Goal: Transaction & Acquisition: Purchase product/service

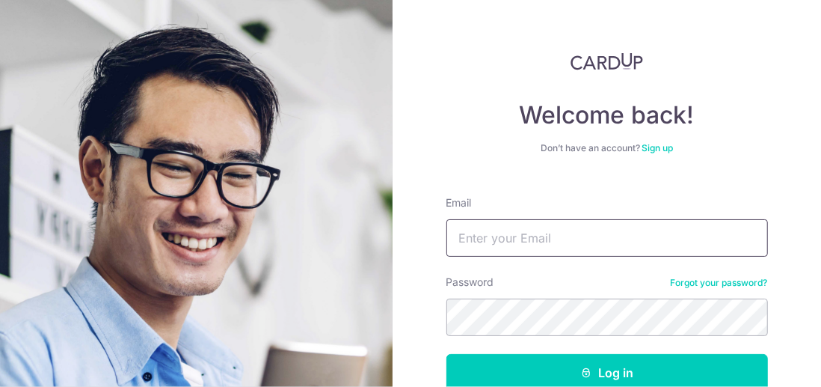
click at [482, 230] on input "Email" at bounding box center [608, 237] width 322 height 37
type input "[PERSON_NAME][EMAIL_ADDRESS][DOMAIN_NAME]"
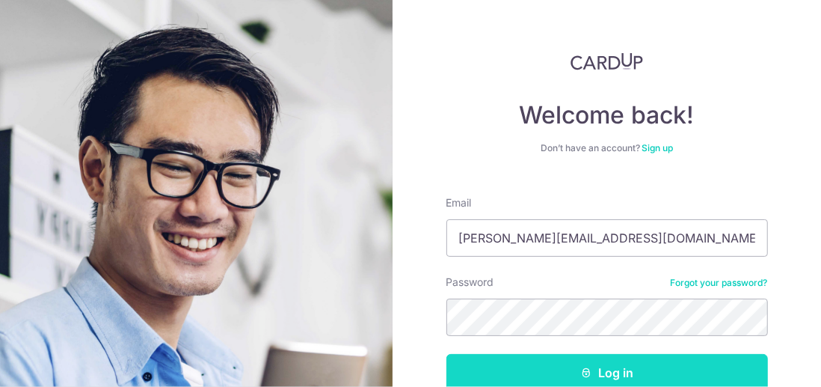
click at [606, 372] on button "Log in" at bounding box center [608, 372] width 322 height 37
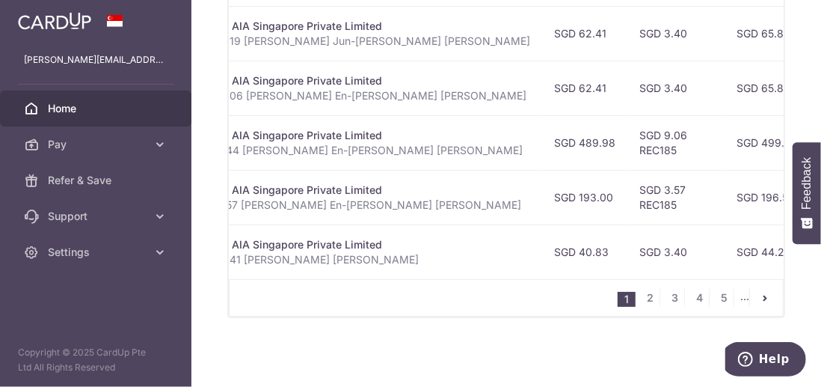
scroll to position [0, 341]
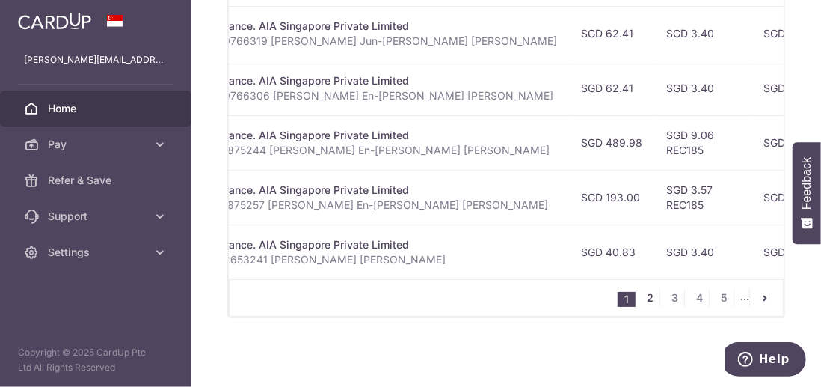
click at [647, 300] on link "2" at bounding box center [651, 298] width 18 height 18
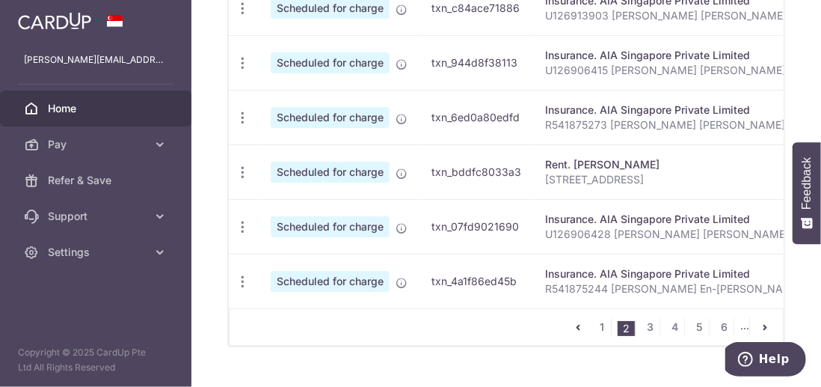
scroll to position [839, 0]
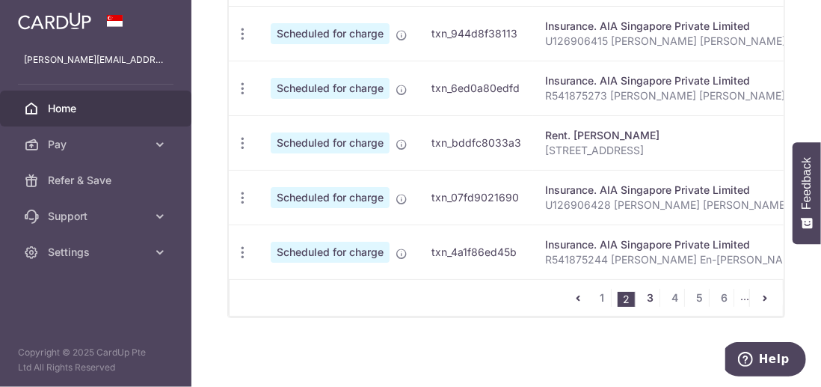
click at [647, 298] on link "3" at bounding box center [651, 298] width 18 height 18
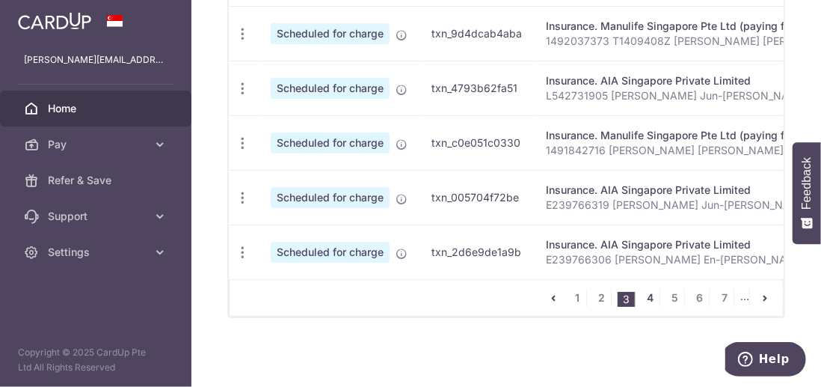
click at [647, 298] on link "4" at bounding box center [651, 298] width 18 height 18
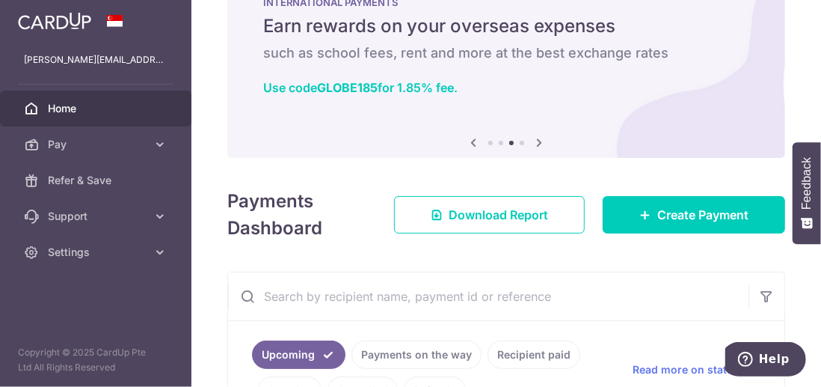
scroll to position [0, 0]
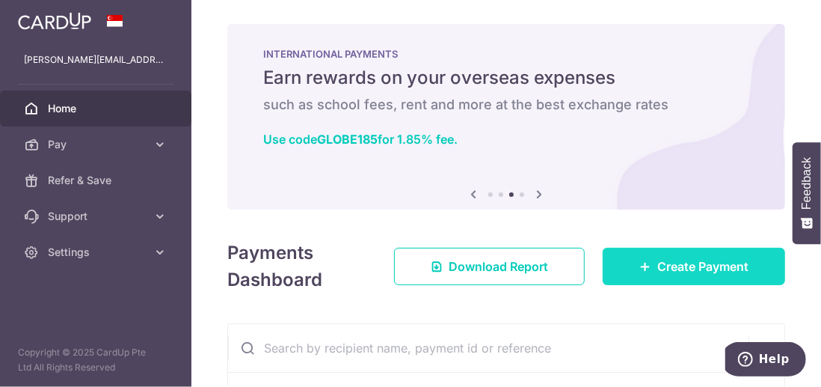
click at [681, 265] on span "Create Payment" at bounding box center [703, 266] width 91 height 18
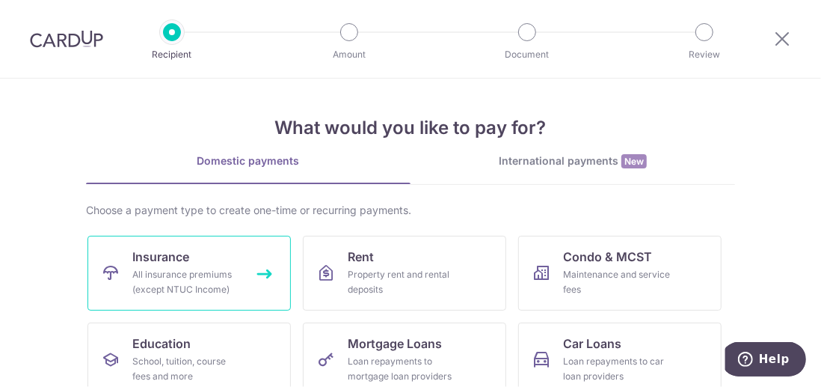
click at [177, 266] on link "Insurance All insurance premiums (except NTUC Income)" at bounding box center [189, 273] width 203 height 75
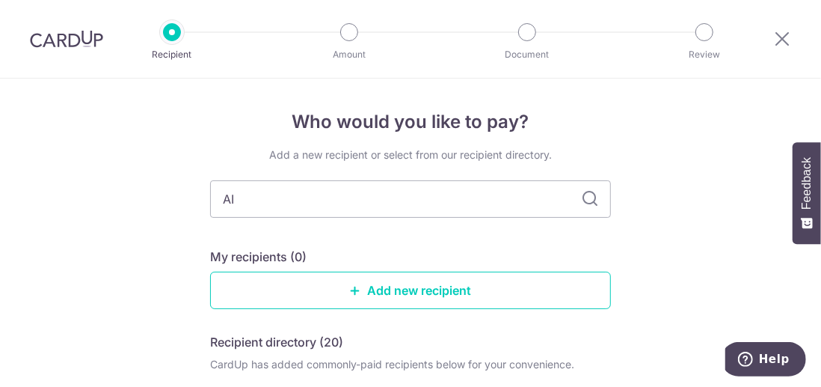
type input "AIA"
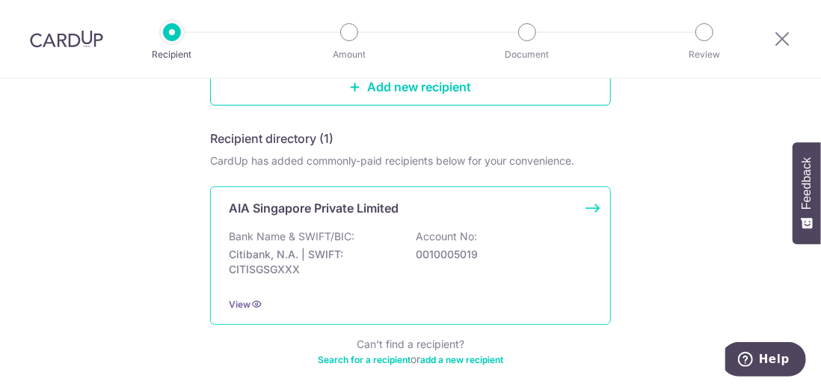
scroll to position [224, 0]
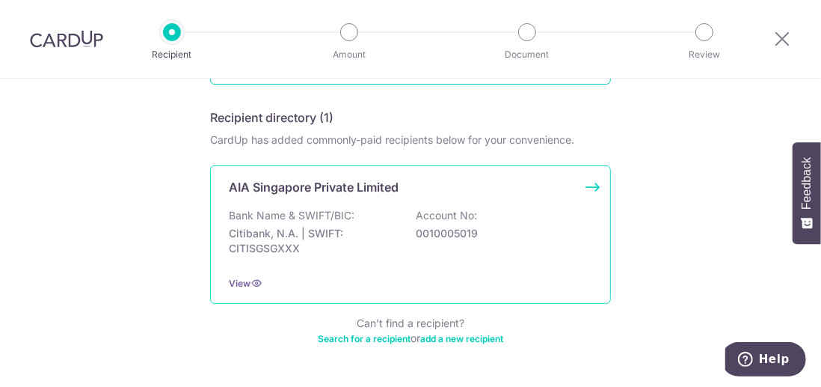
click at [387, 228] on p "Citibank, N.A. | SWIFT: CITISGSGXXX" at bounding box center [313, 241] width 168 height 30
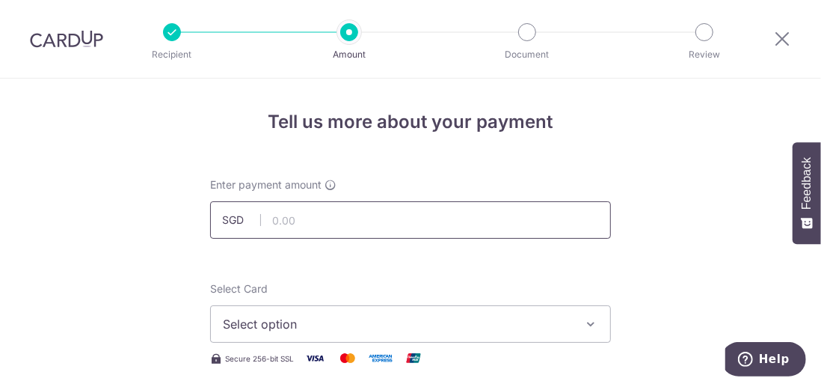
click at [279, 219] on input "text" at bounding box center [410, 219] width 401 height 37
type input "137.23"
click at [321, 227] on input "137.23" at bounding box center [410, 219] width 401 height 37
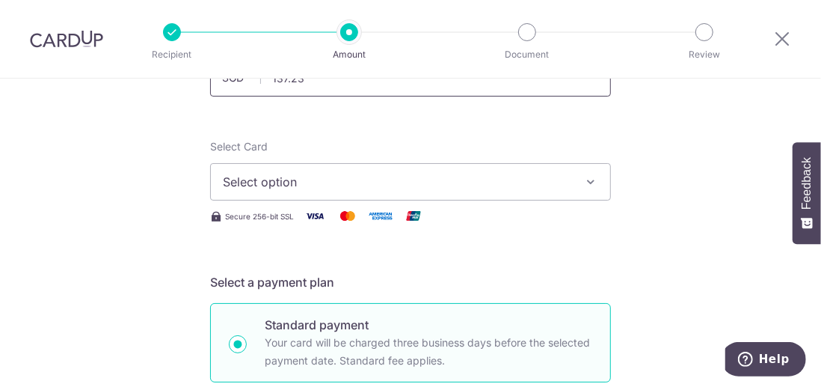
scroll to position [150, 0]
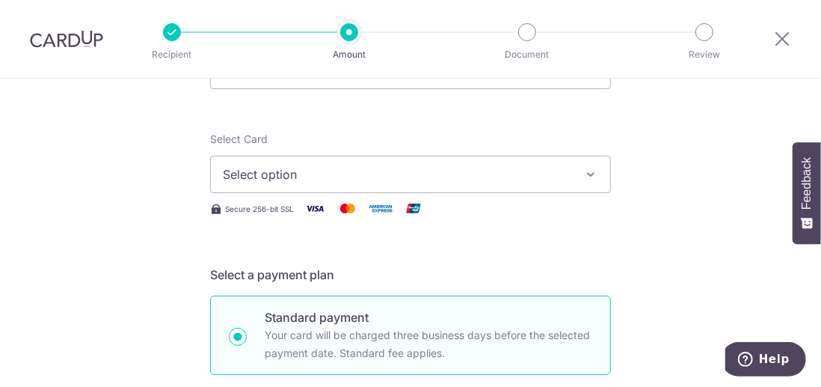
click at [589, 174] on icon "button" at bounding box center [590, 174] width 15 height 15
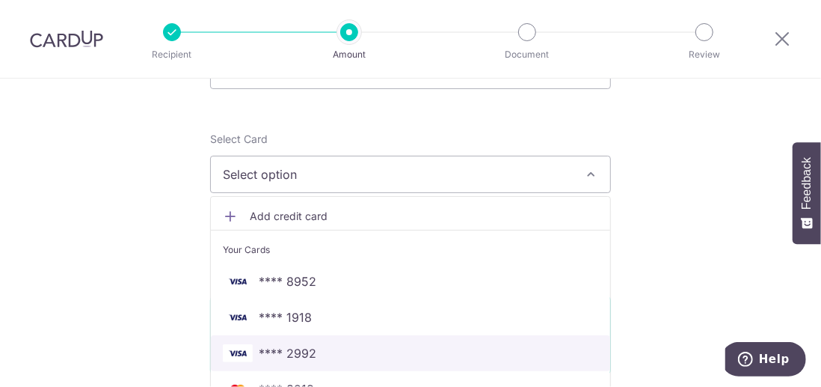
click at [319, 352] on span "**** 2992" at bounding box center [411, 353] width 376 height 18
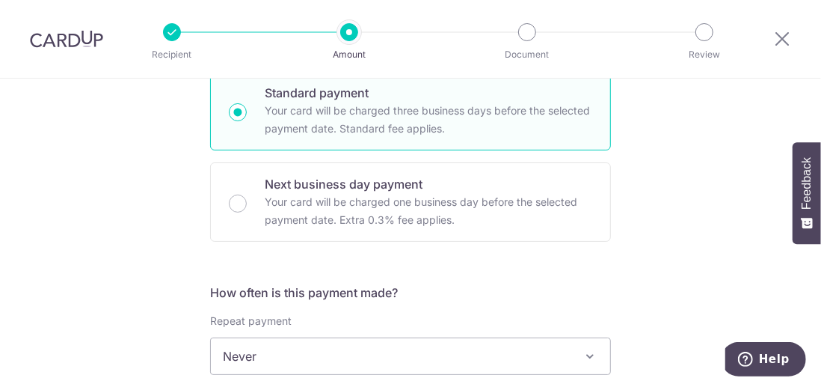
scroll to position [449, 0]
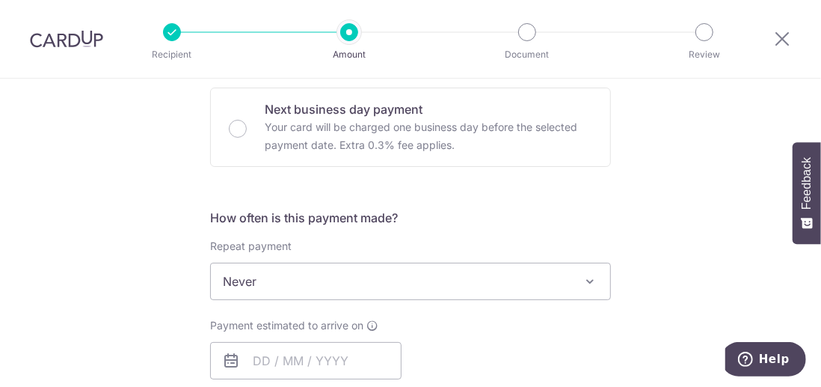
click at [589, 281] on span at bounding box center [590, 281] width 18 height 18
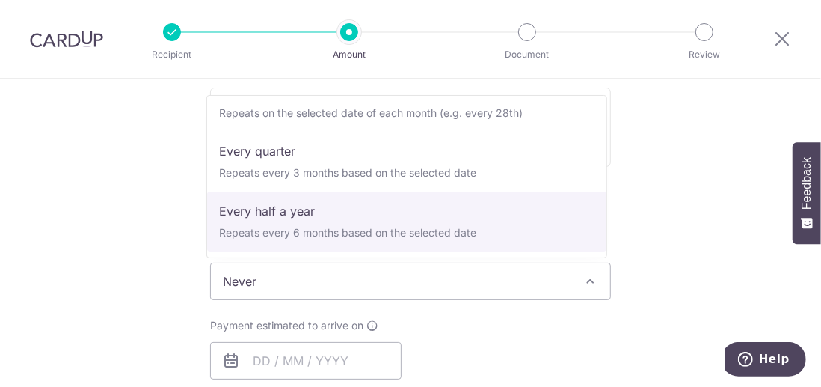
scroll to position [209, 0]
select select "6"
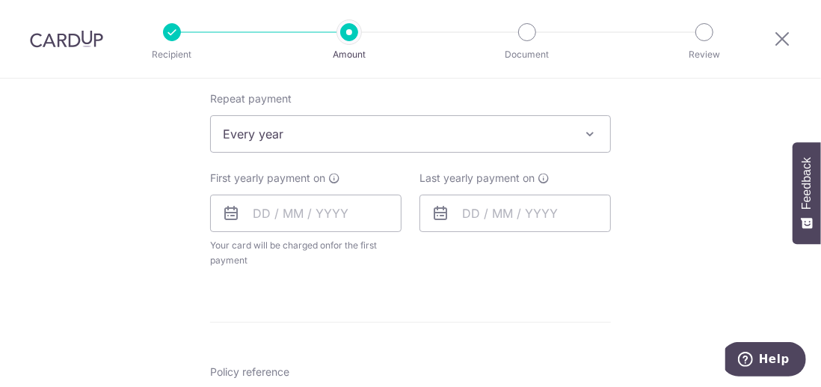
scroll to position [598, 0]
click at [331, 212] on input "text" at bounding box center [305, 210] width 191 height 37
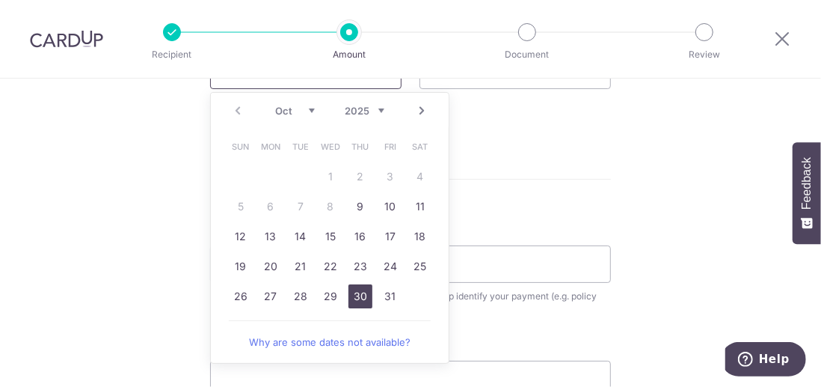
scroll to position [748, 0]
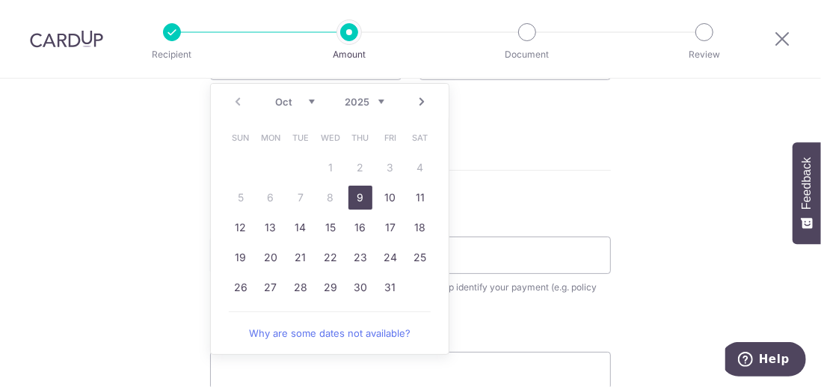
click at [357, 195] on link "9" at bounding box center [361, 198] width 24 height 24
type input "[DATE]"
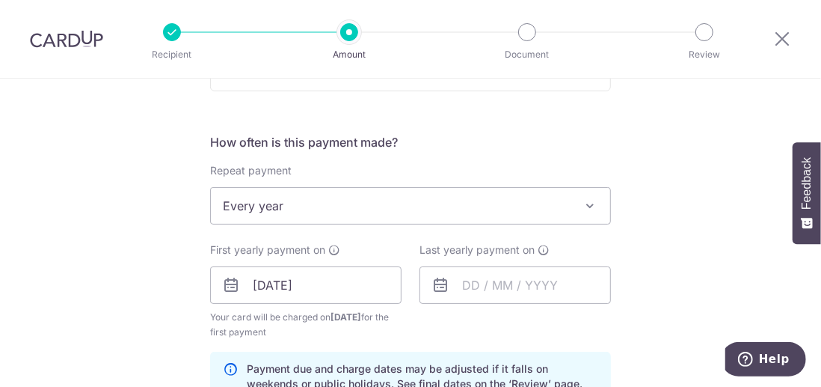
scroll to position [524, 0]
click at [332, 281] on input "[DATE]" at bounding box center [305, 285] width 191 height 37
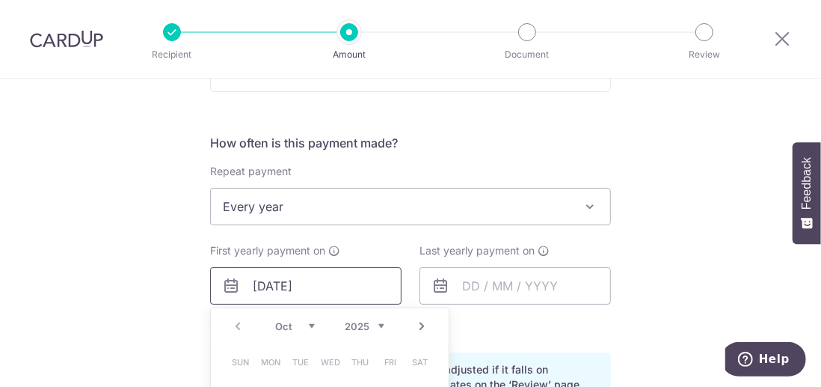
scroll to position [598, 0]
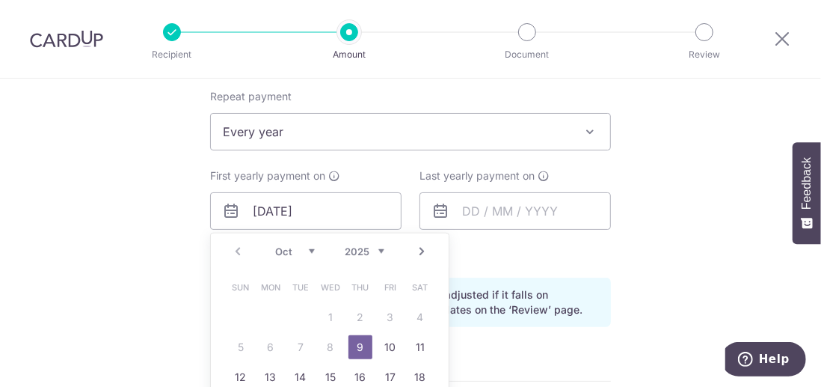
click at [325, 344] on table "Sun Mon Tue Wed Thu Fri Sat 1 2 3 4 5 6 7 8 9 10 11 12 13 14 15 16 17 18 19 20 …" at bounding box center [330, 362] width 209 height 180
click at [358, 346] on link "9" at bounding box center [361, 347] width 24 height 24
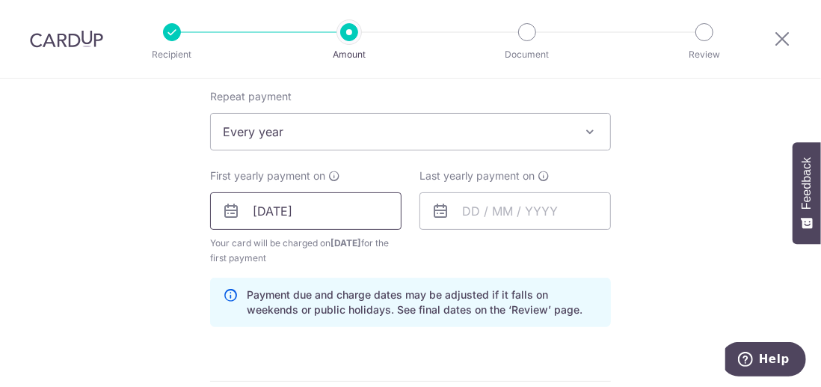
click at [334, 209] on input "[DATE]" at bounding box center [305, 210] width 191 height 37
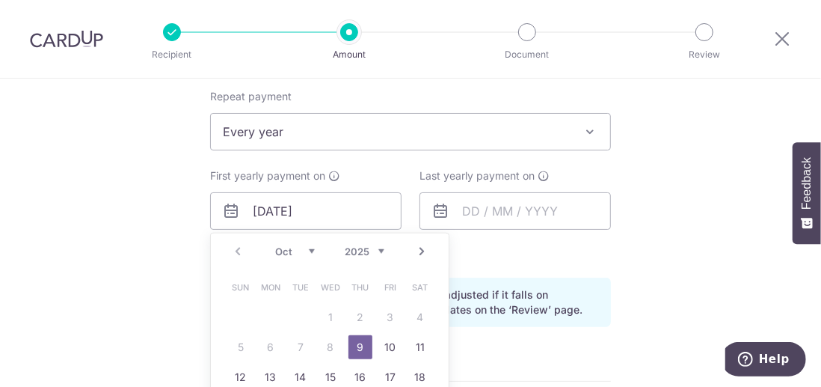
click at [358, 340] on link "9" at bounding box center [361, 347] width 24 height 24
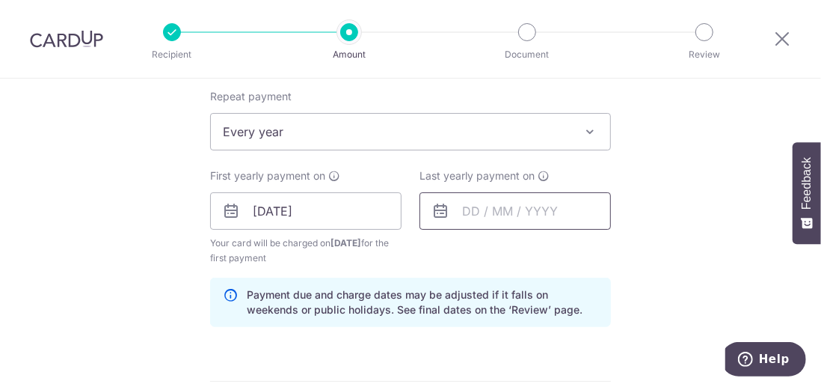
click at [524, 209] on input "text" at bounding box center [515, 210] width 191 height 37
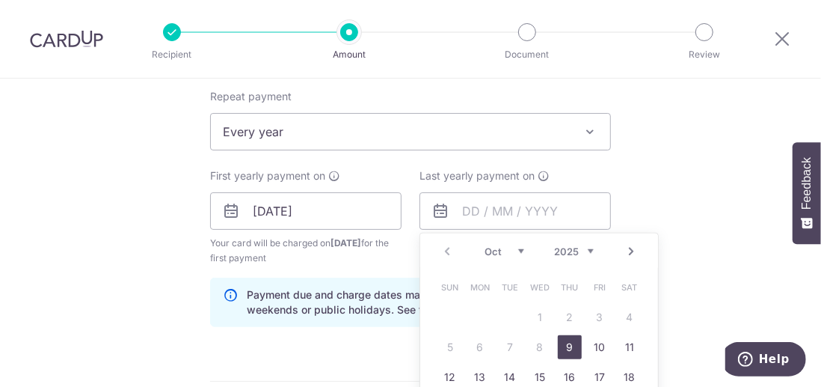
click at [586, 248] on select "2025 2026 2027 2028 2029 2030 2031 2032 2033 2034 2035" at bounding box center [574, 251] width 40 height 12
click at [441, 250] on link "Prev" at bounding box center [447, 251] width 18 height 18
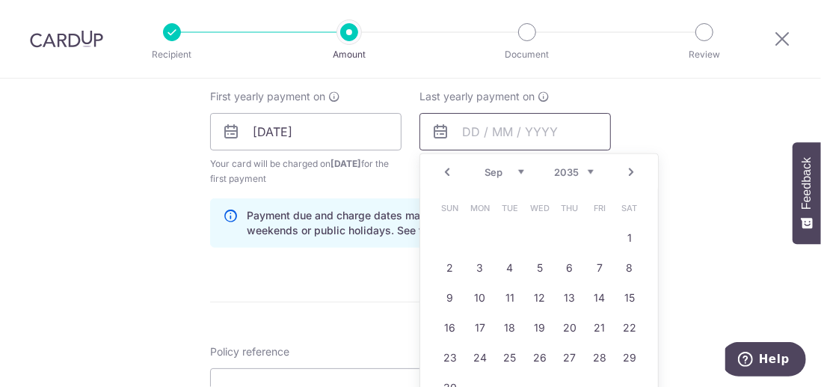
scroll to position [748, 0]
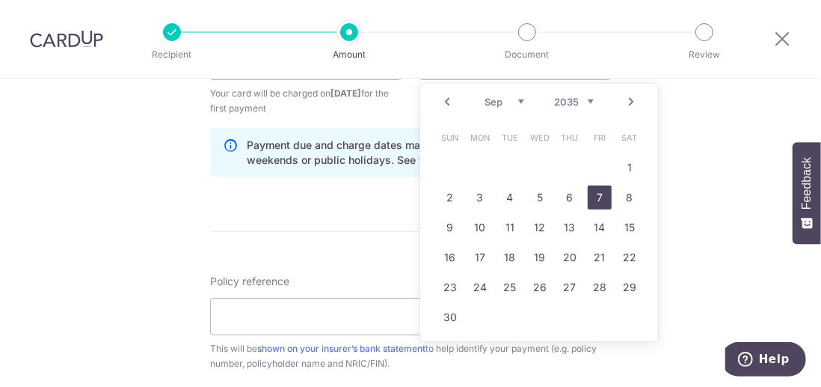
click at [595, 197] on link "7" at bounding box center [600, 198] width 24 height 24
type input "07/09/2035"
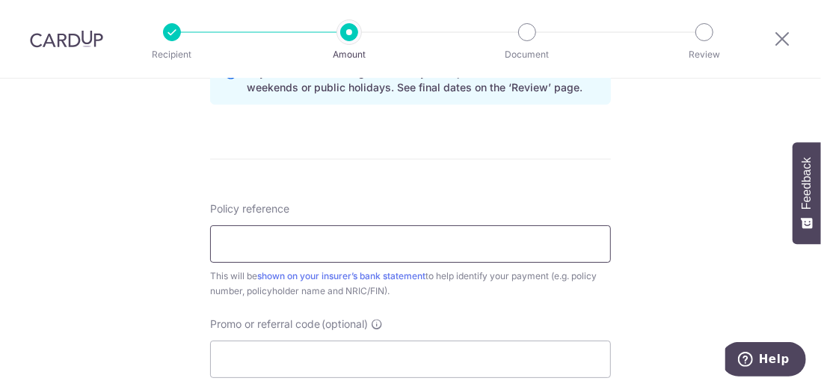
scroll to position [823, 0]
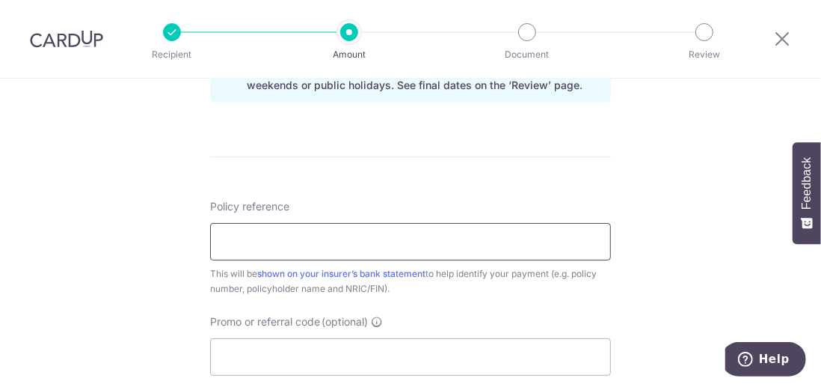
click at [248, 237] on input "Policy reference" at bounding box center [410, 241] width 401 height 37
type input "P566864764 Emmanuel Joel Lim"
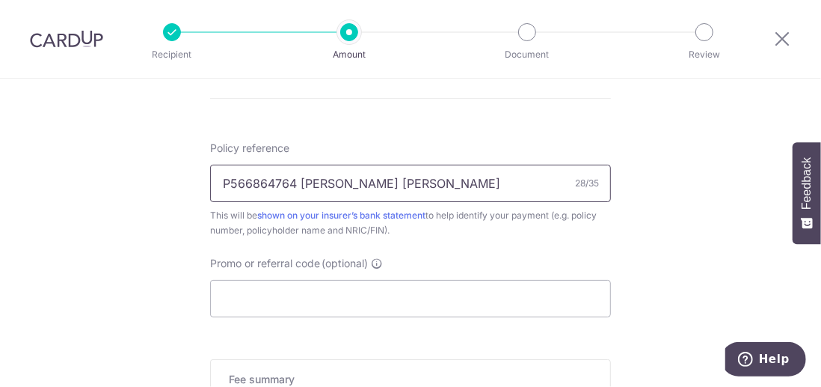
scroll to position [898, 0]
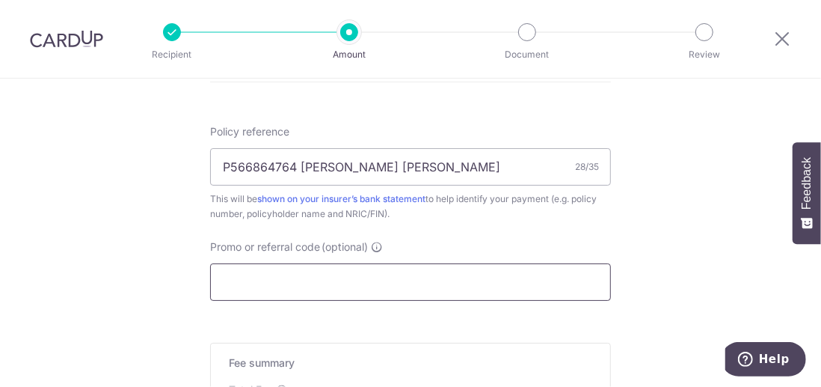
click at [251, 282] on input "Promo or referral code (optional)" at bounding box center [410, 281] width 401 height 37
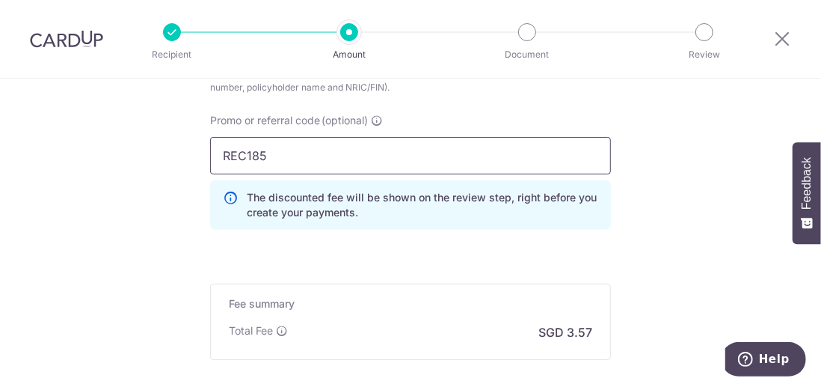
scroll to position [1122, 0]
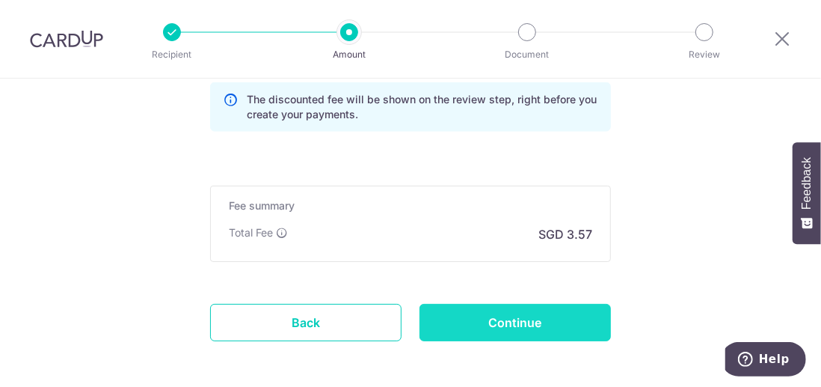
type input "REC185"
click at [519, 318] on input "Continue" at bounding box center [515, 322] width 191 height 37
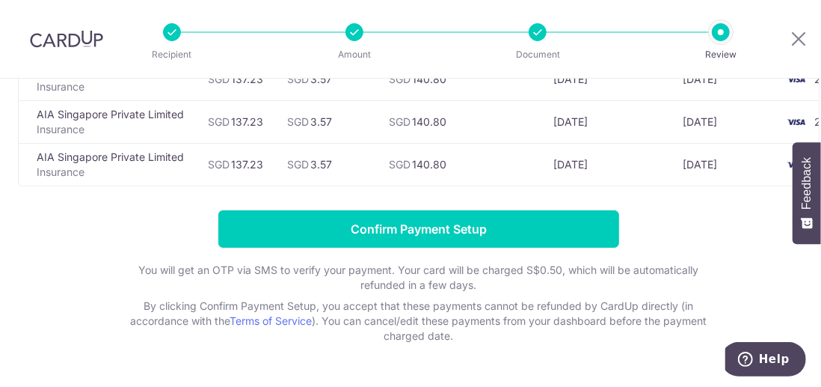
scroll to position [446, 0]
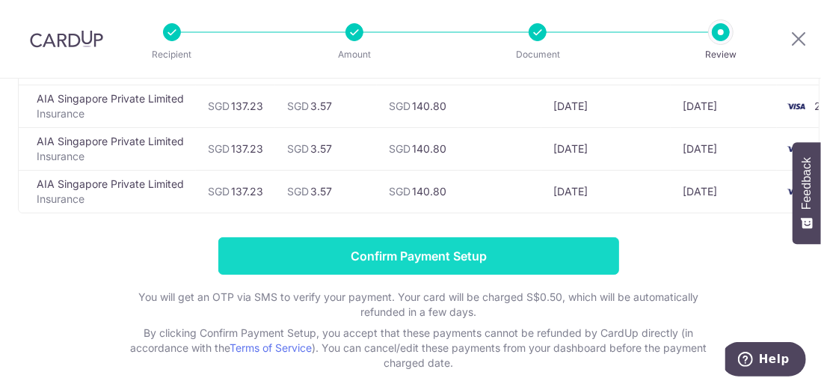
click at [452, 257] on input "Confirm Payment Setup" at bounding box center [418, 255] width 401 height 37
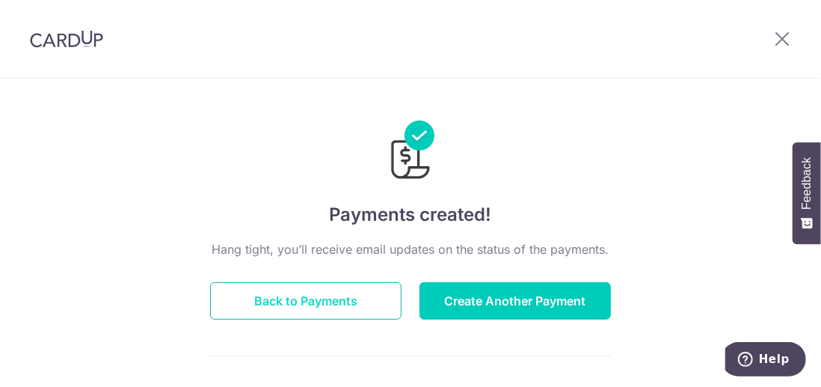
click at [298, 301] on button "Back to Payments" at bounding box center [305, 300] width 191 height 37
click at [327, 306] on button "Back to Payments" at bounding box center [305, 300] width 191 height 37
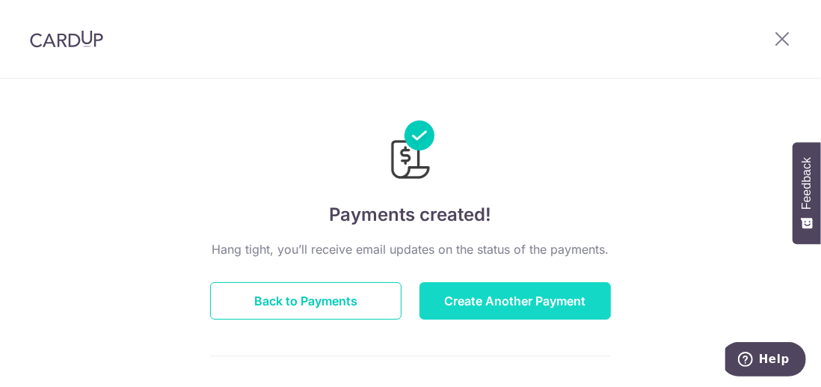
click at [503, 305] on button "Create Another Payment" at bounding box center [515, 300] width 191 height 37
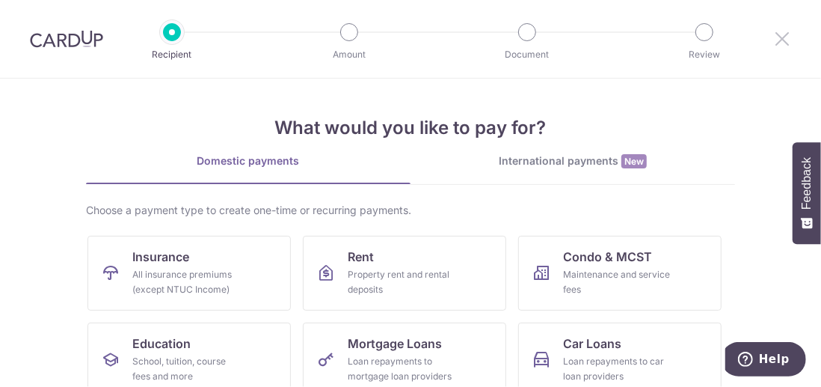
click at [783, 39] on icon at bounding box center [782, 38] width 18 height 19
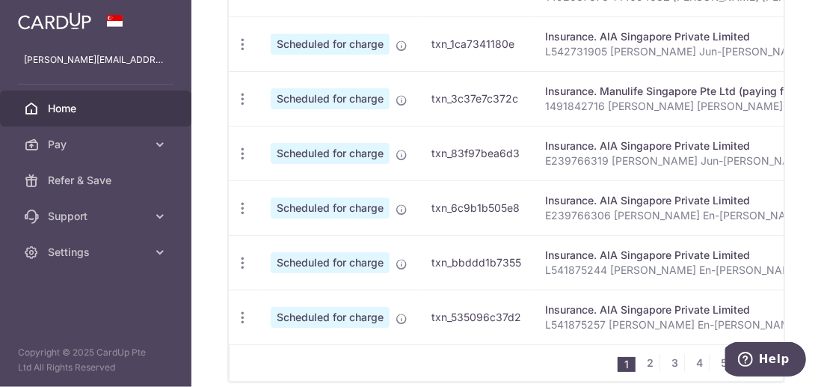
scroll to position [821, 0]
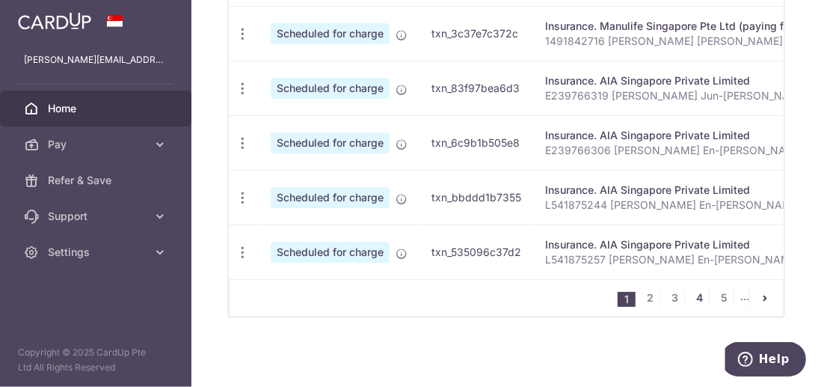
click at [693, 297] on link "4" at bounding box center [700, 298] width 18 height 18
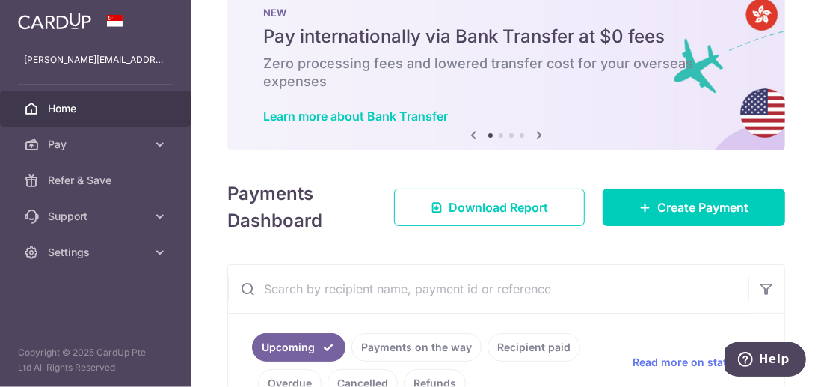
scroll to position [0, 0]
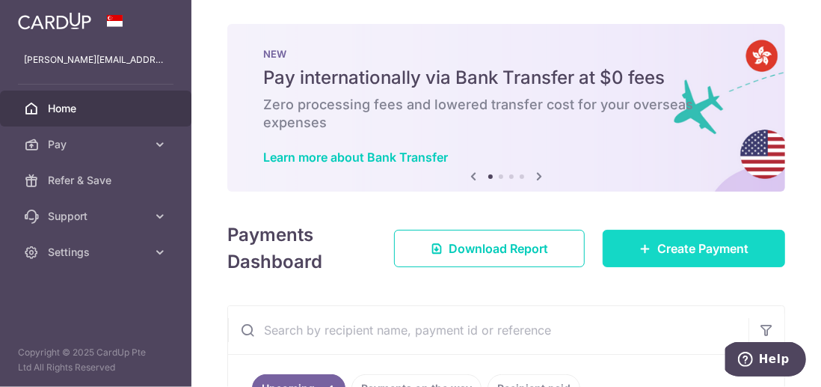
click at [681, 247] on span "Create Payment" at bounding box center [703, 248] width 91 height 18
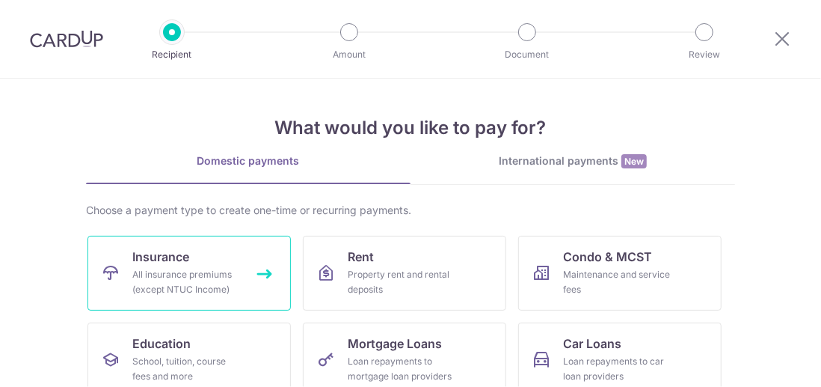
click at [209, 262] on link "Insurance All insurance premiums (except NTUC Income)" at bounding box center [189, 273] width 203 height 75
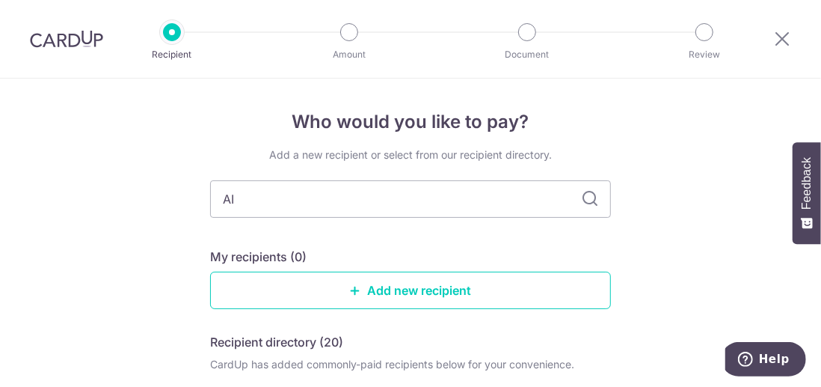
type input "AIA"
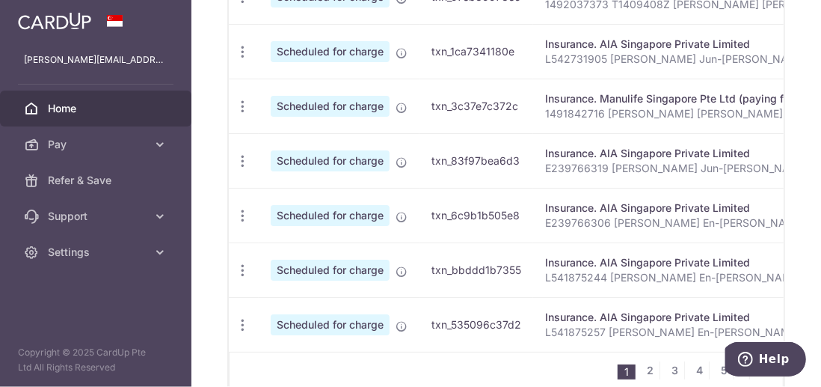
scroll to position [821, 0]
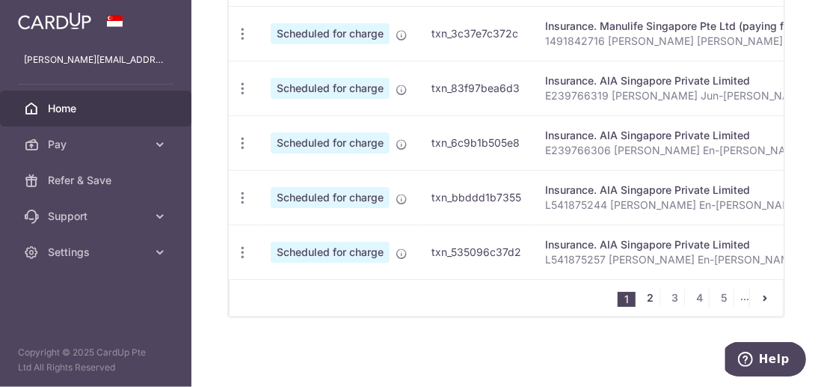
click at [646, 297] on link "2" at bounding box center [651, 298] width 18 height 18
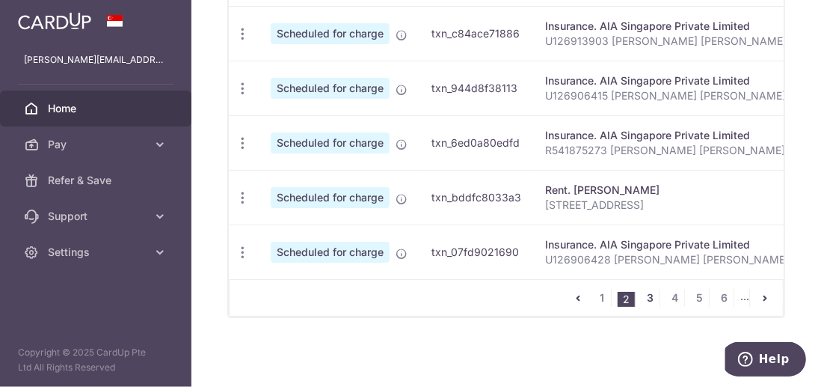
click at [646, 298] on link "3" at bounding box center [651, 298] width 18 height 18
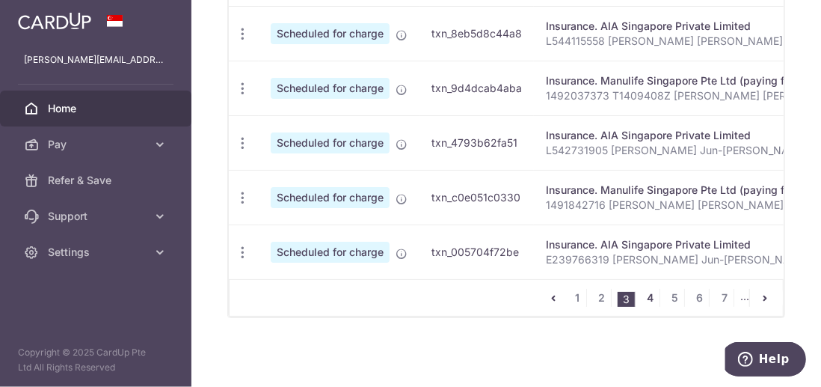
click at [647, 297] on link "4" at bounding box center [651, 298] width 18 height 18
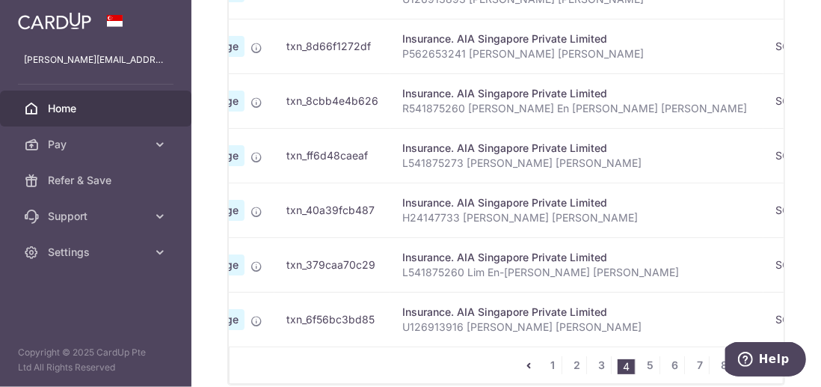
scroll to position [0, 142]
click at [549, 364] on link "1" at bounding box center [553, 365] width 18 height 18
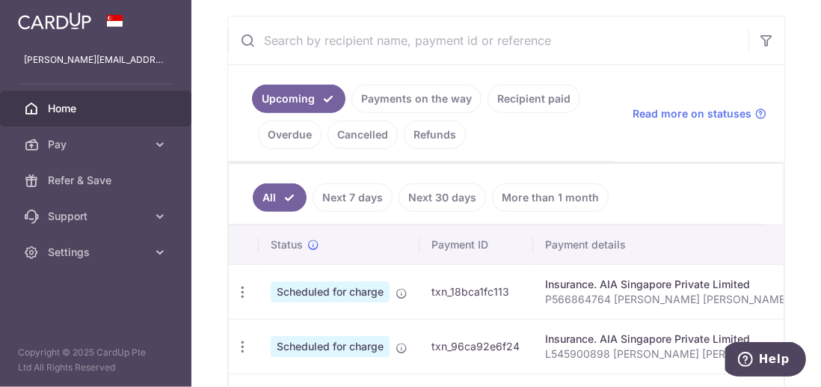
scroll to position [278, 0]
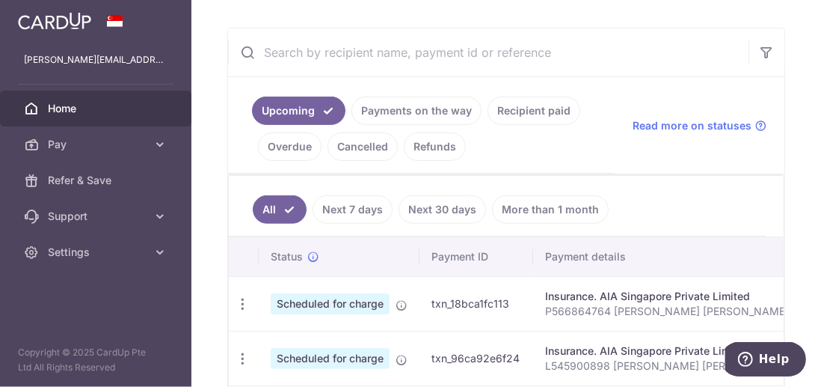
click at [527, 108] on link "Recipient paid" at bounding box center [534, 110] width 93 height 28
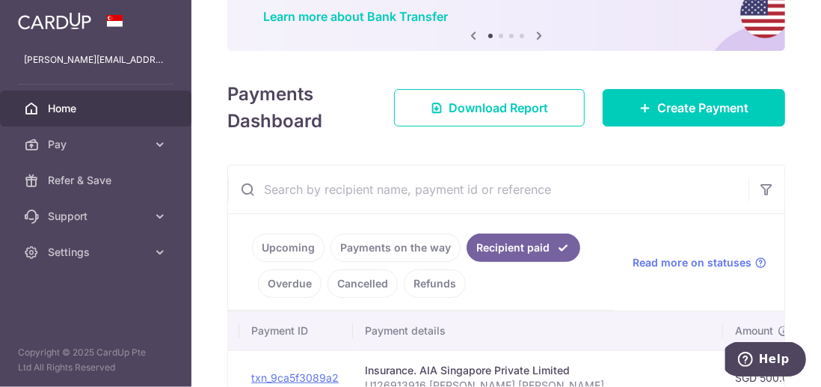
scroll to position [161, 0]
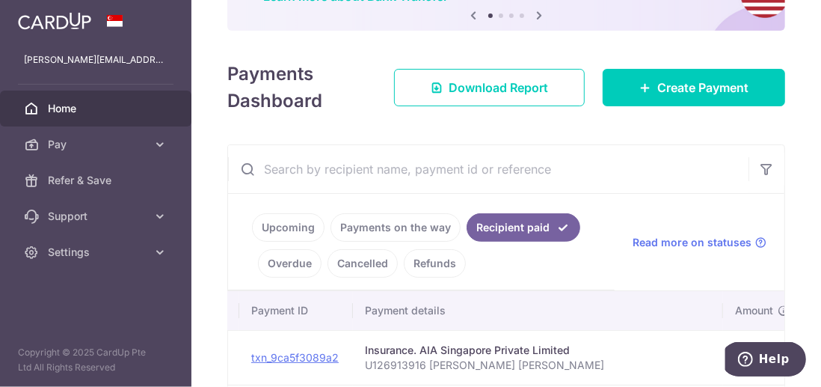
click at [301, 226] on link "Upcoming" at bounding box center [288, 227] width 73 height 28
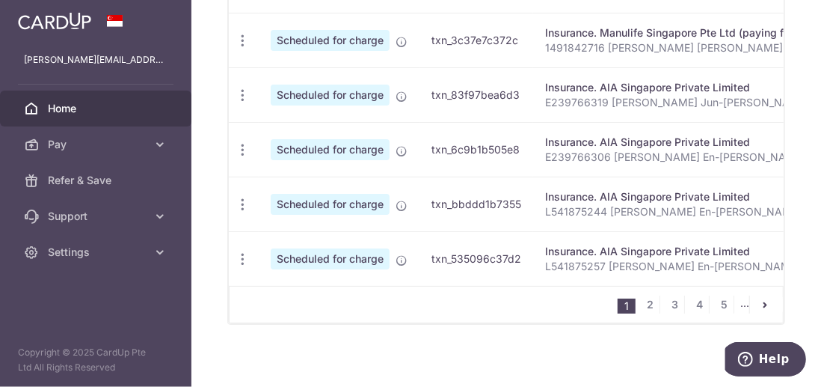
scroll to position [821, 0]
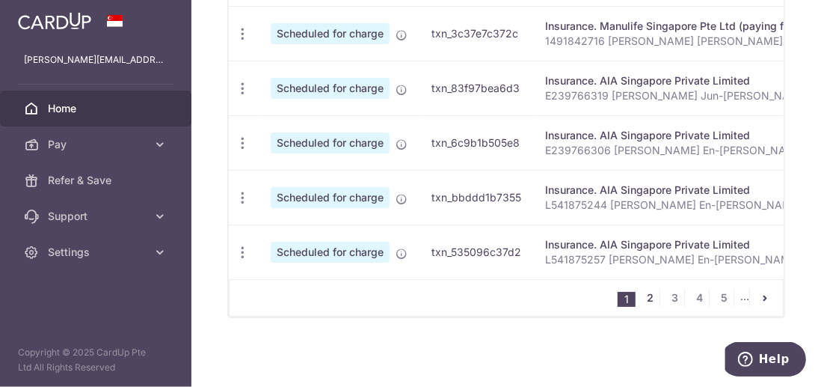
click at [645, 297] on link "2" at bounding box center [651, 298] width 18 height 18
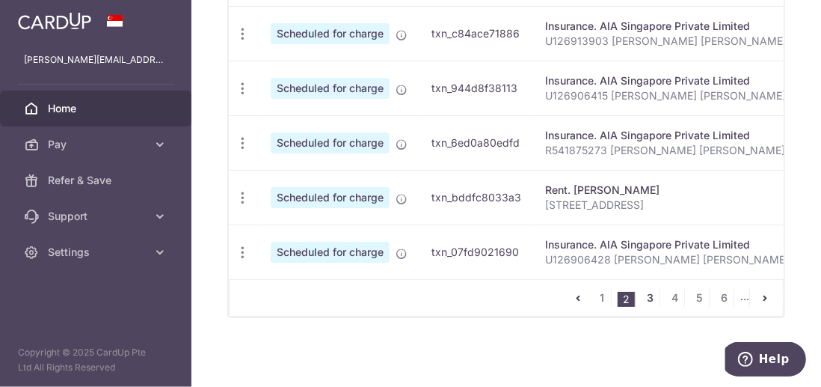
click at [644, 296] on link "3" at bounding box center [651, 298] width 18 height 18
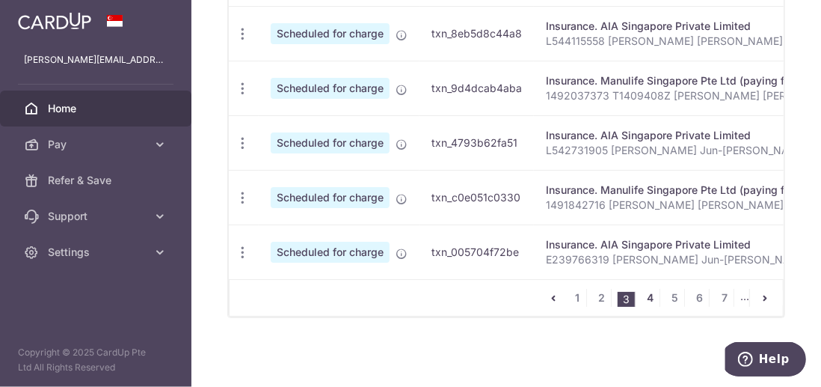
click at [646, 298] on link "4" at bounding box center [651, 298] width 18 height 18
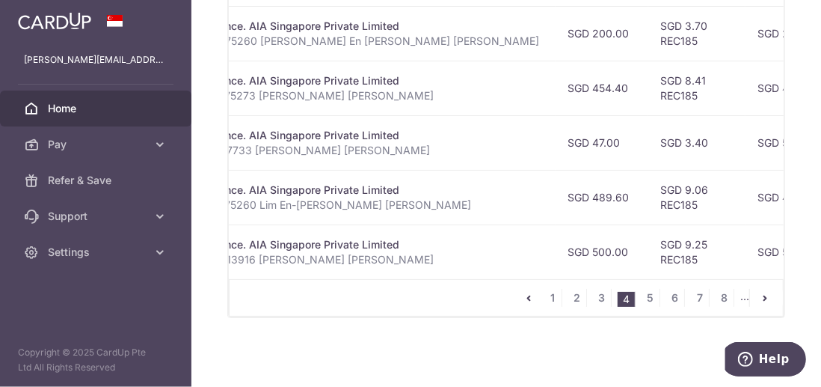
scroll to position [0, 355]
click at [646, 298] on link "5" at bounding box center [651, 298] width 18 height 18
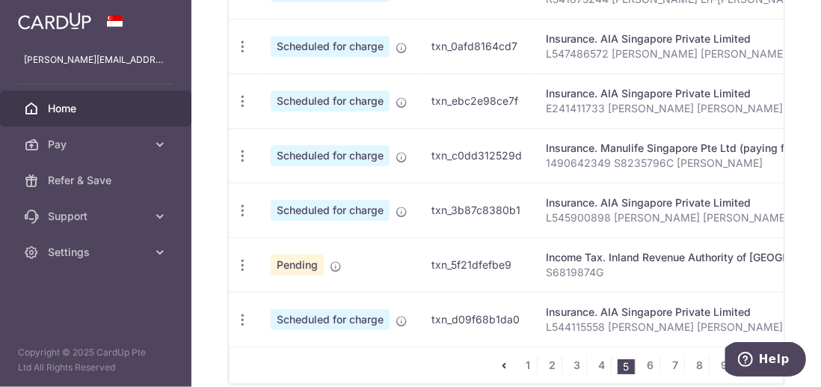
scroll to position [821, 0]
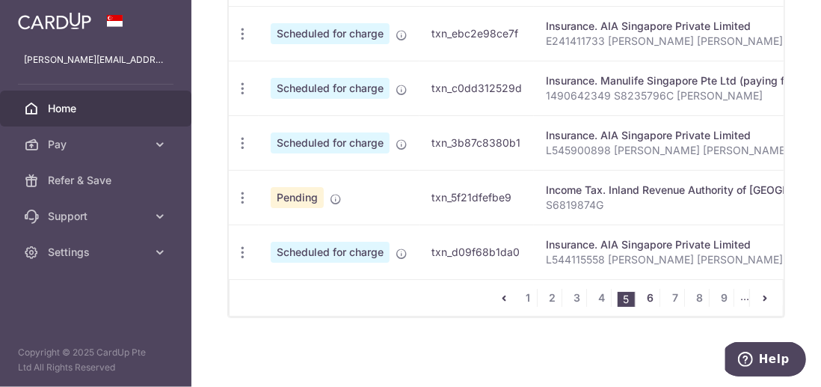
click at [646, 296] on link "6" at bounding box center [651, 298] width 18 height 18
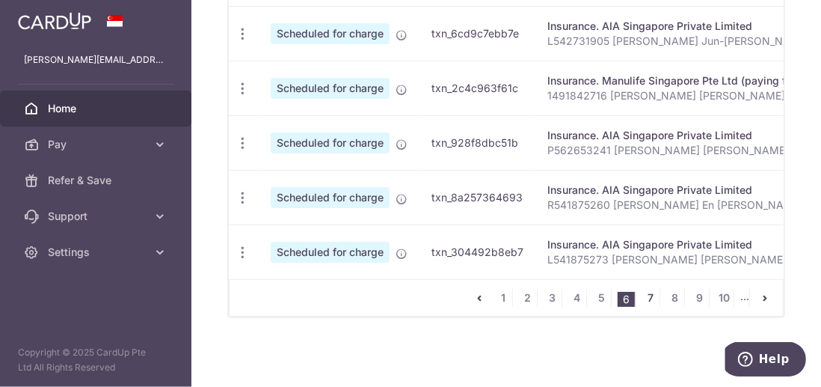
click at [646, 299] on link "7" at bounding box center [651, 298] width 18 height 18
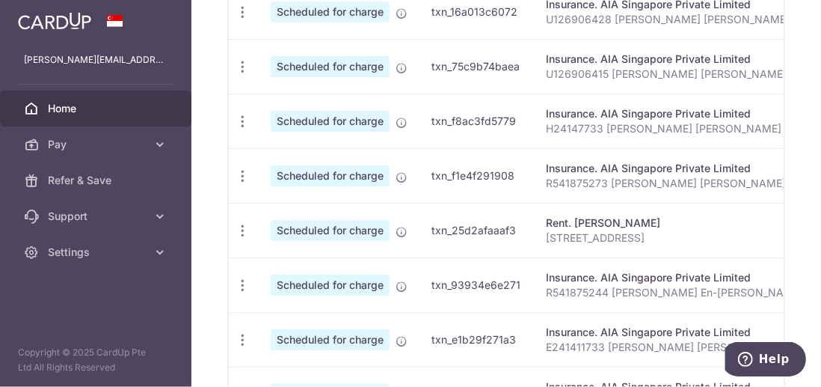
scroll to position [753, 0]
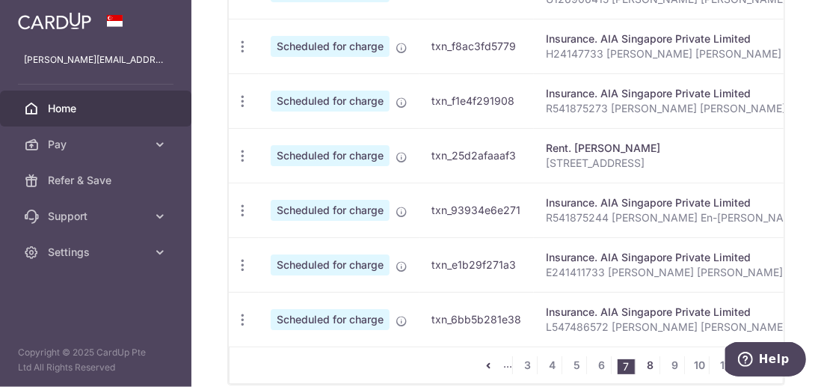
click at [645, 364] on link "8" at bounding box center [651, 365] width 18 height 18
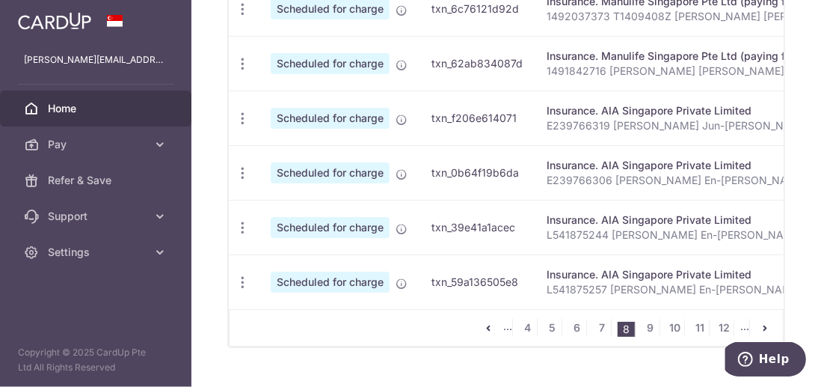
scroll to position [821, 0]
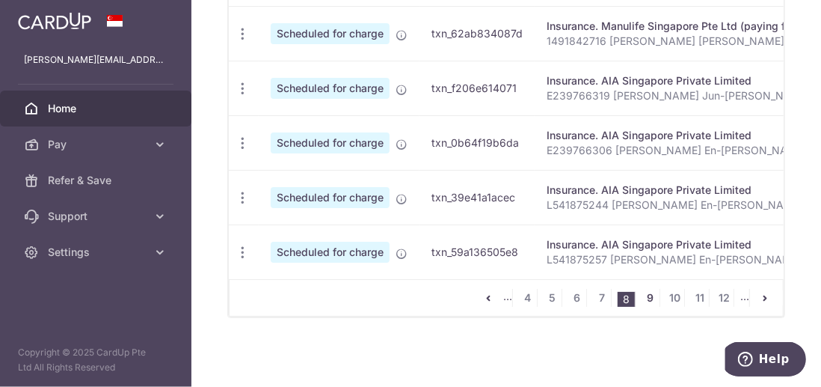
click at [645, 294] on link "9" at bounding box center [651, 298] width 18 height 18
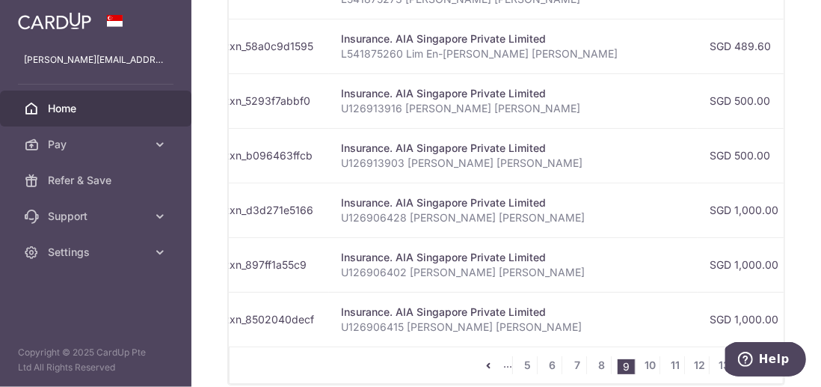
scroll to position [0, 135]
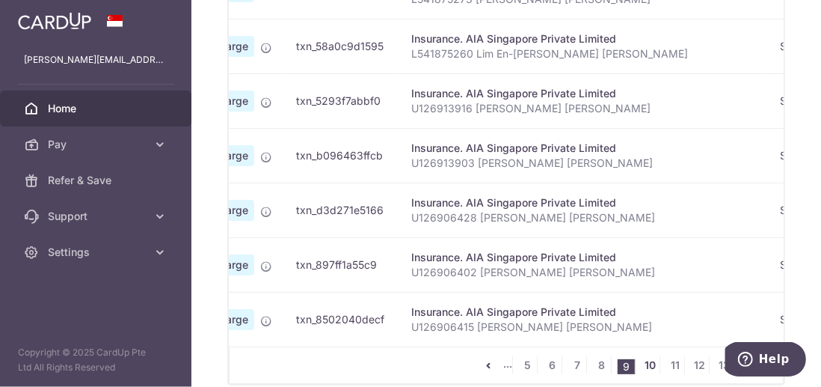
click at [647, 365] on link "10" at bounding box center [651, 365] width 18 height 18
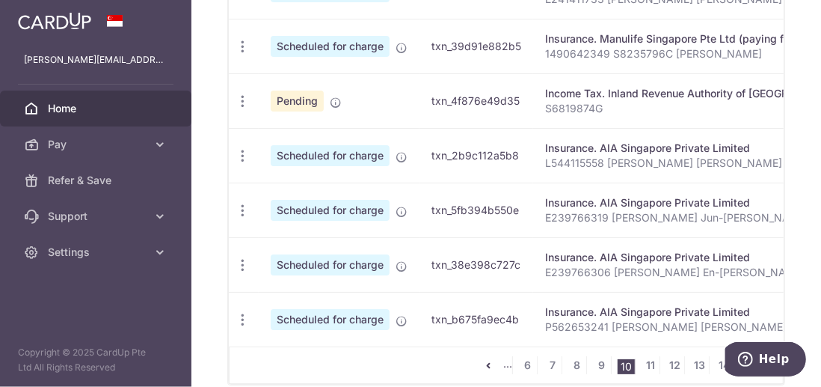
scroll to position [821, 0]
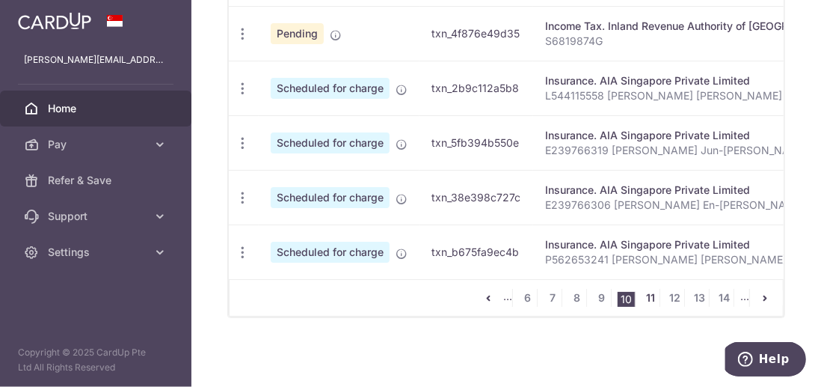
click at [647, 294] on link "11" at bounding box center [651, 298] width 18 height 18
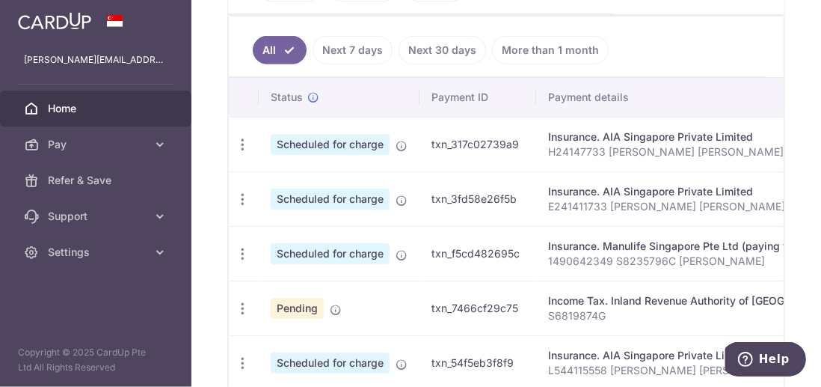
scroll to position [372, 0]
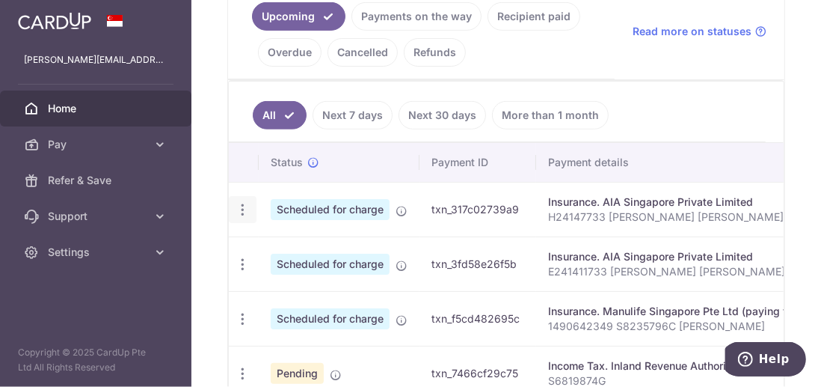
click at [240, 204] on icon "button" at bounding box center [243, 210] width 16 height 16
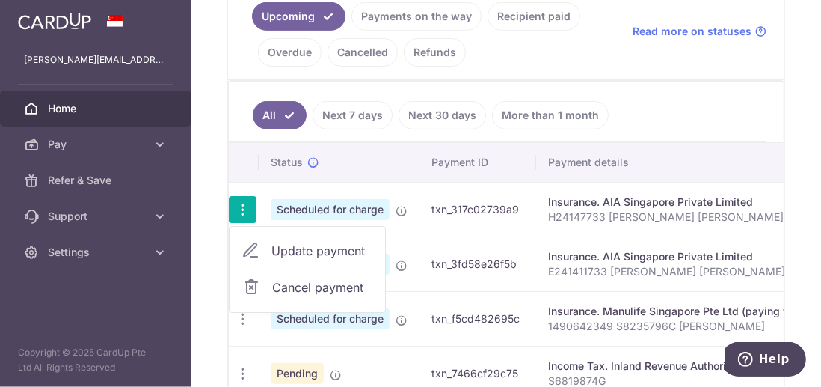
click at [316, 284] on span "Cancel payment" at bounding box center [322, 287] width 100 height 18
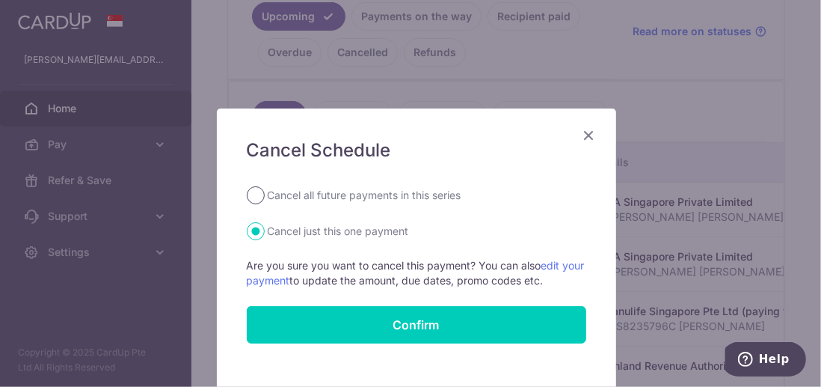
click at [254, 192] on input "Cancel all future payments in this series" at bounding box center [256, 195] width 18 height 18
radio input "true"
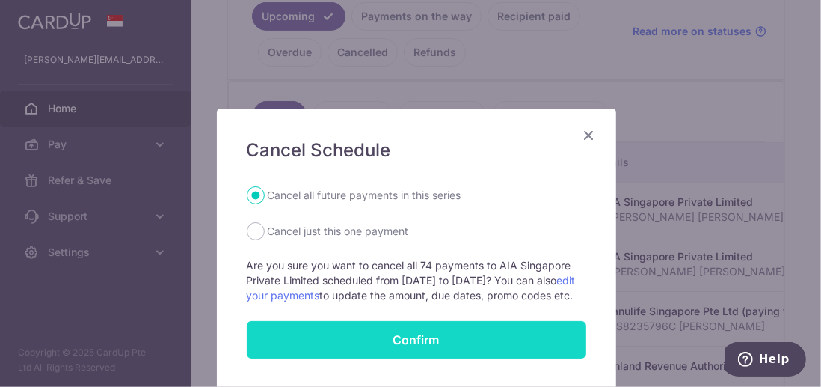
click at [411, 354] on button "Confirm" at bounding box center [417, 339] width 340 height 37
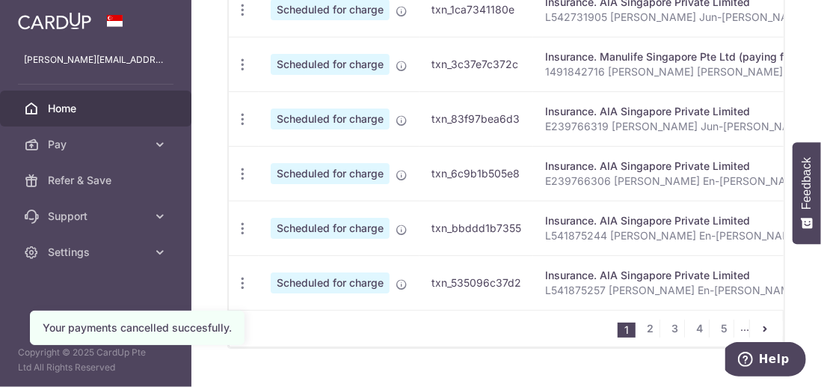
scroll to position [823, 0]
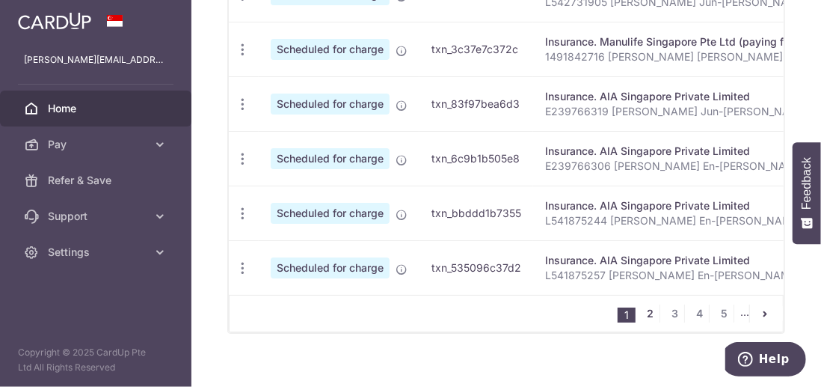
click at [647, 316] on link "2" at bounding box center [651, 313] width 18 height 18
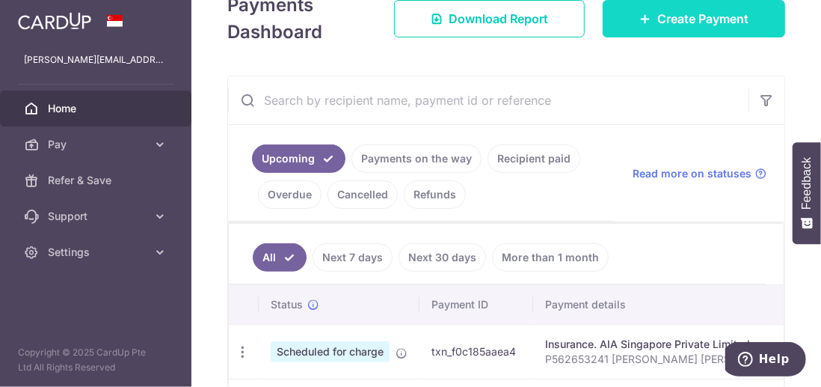
click at [702, 18] on span "Create Payment" at bounding box center [703, 19] width 91 height 18
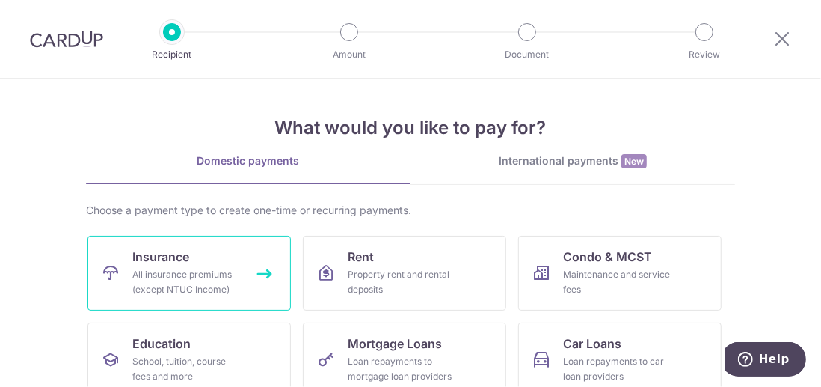
click at [217, 257] on link "Insurance All insurance premiums (except NTUC Income)" at bounding box center [189, 273] width 203 height 75
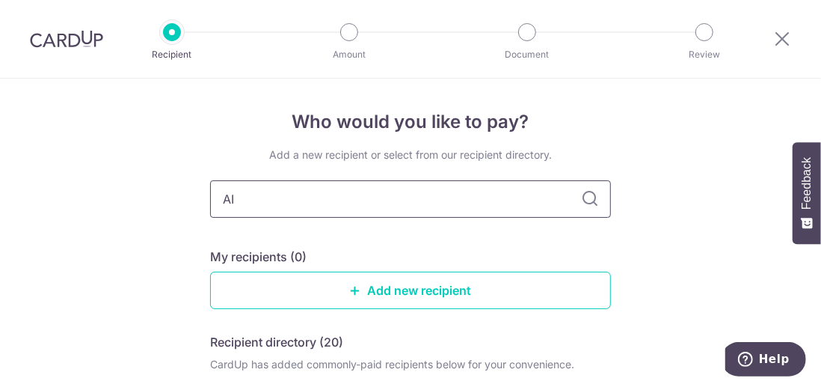
type input "AIA"
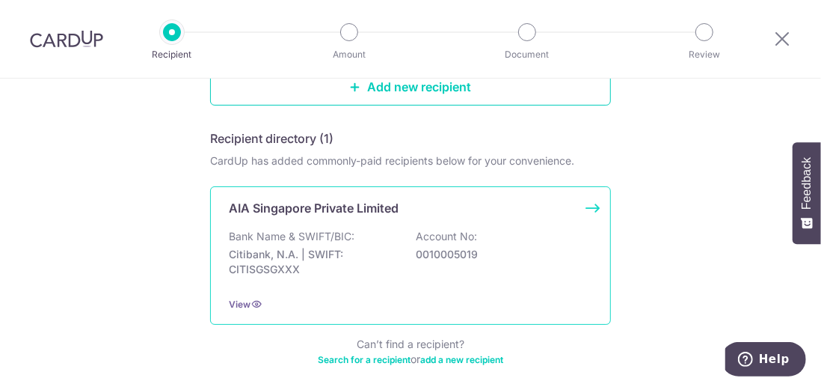
scroll to position [224, 0]
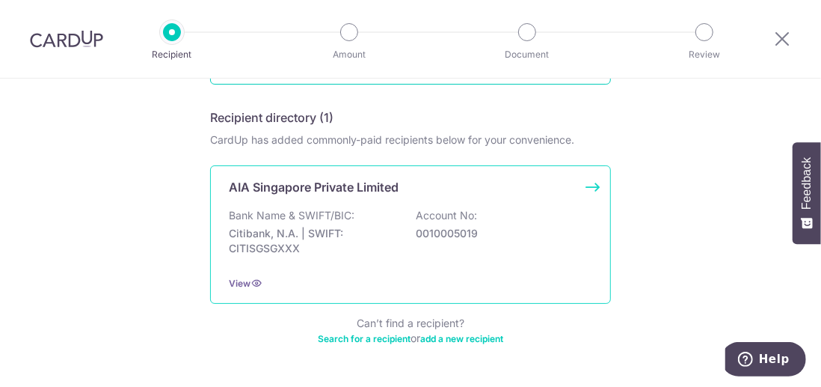
click at [465, 209] on p "Account No:" at bounding box center [446, 215] width 61 height 15
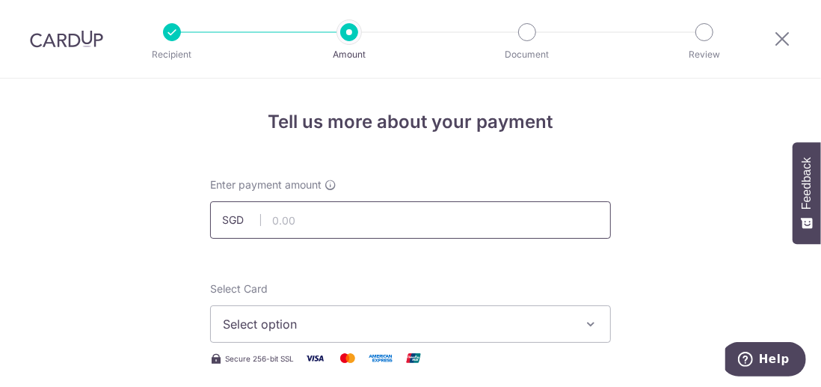
click at [302, 218] on input "text" at bounding box center [410, 219] width 401 height 37
type input "500.00"
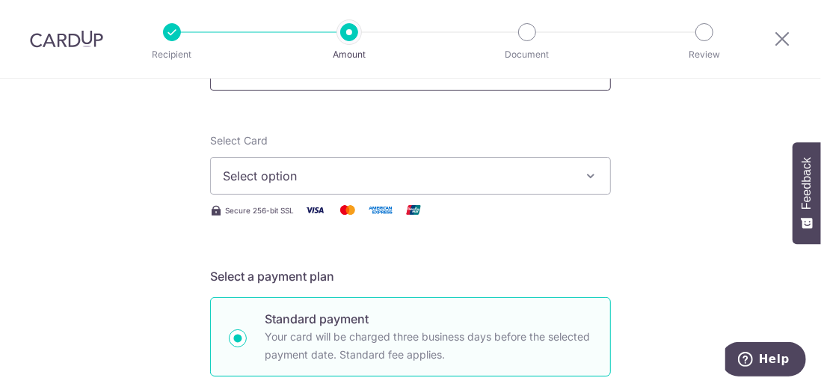
scroll to position [150, 0]
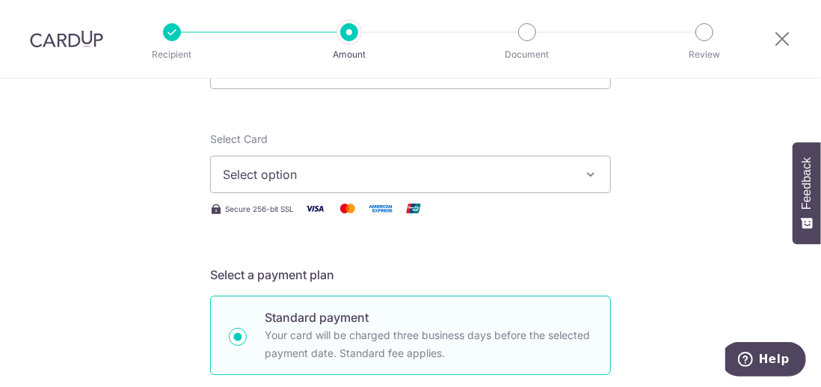
click at [590, 176] on icon "button" at bounding box center [590, 174] width 15 height 15
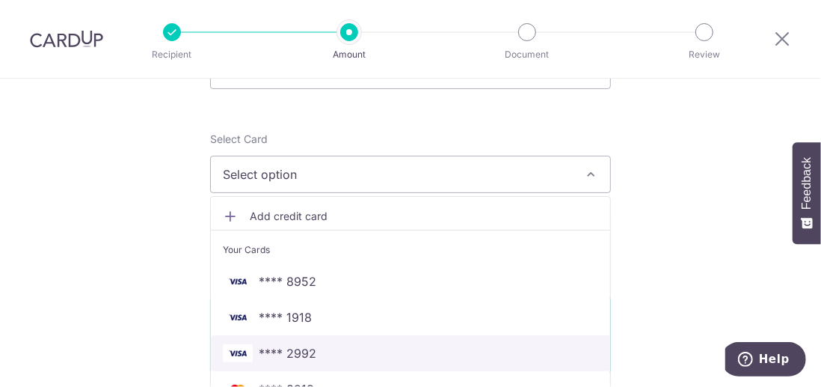
click at [306, 349] on span "**** 2992" at bounding box center [288, 353] width 58 height 18
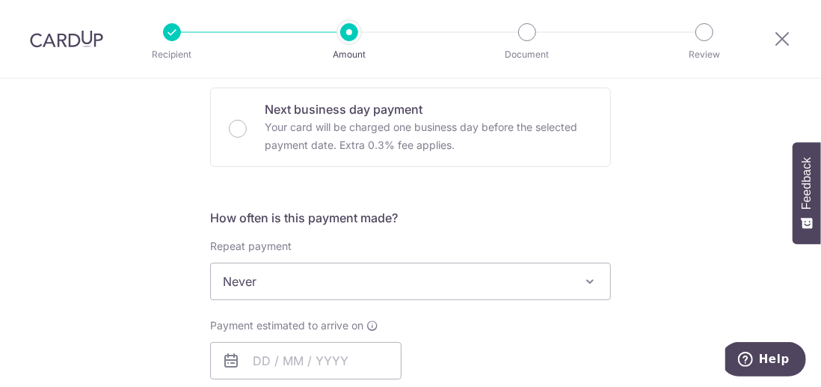
scroll to position [524, 0]
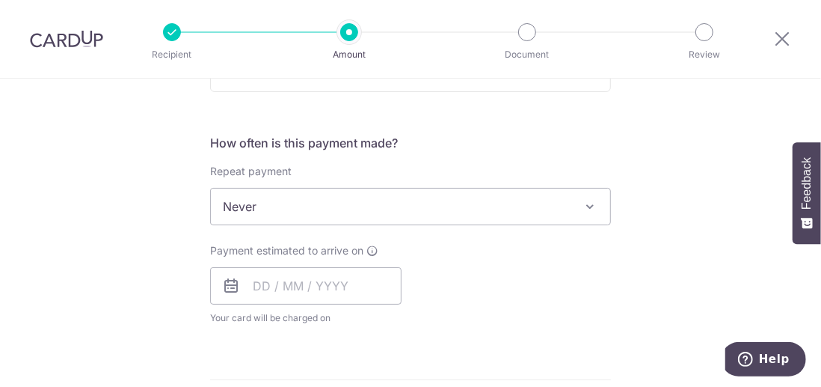
click at [586, 205] on span at bounding box center [590, 206] width 18 height 18
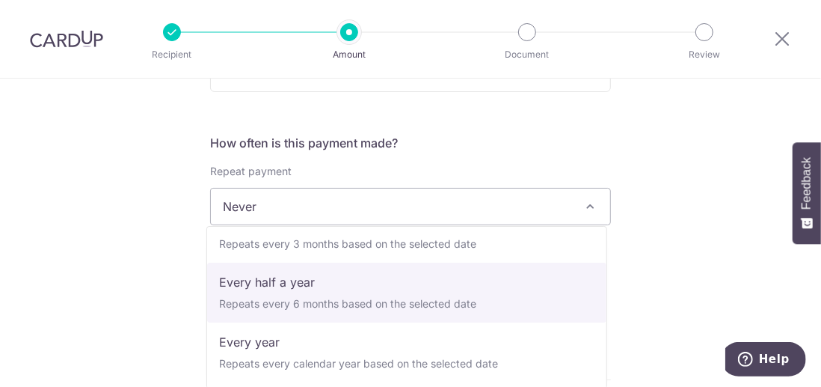
scroll to position [60, 0]
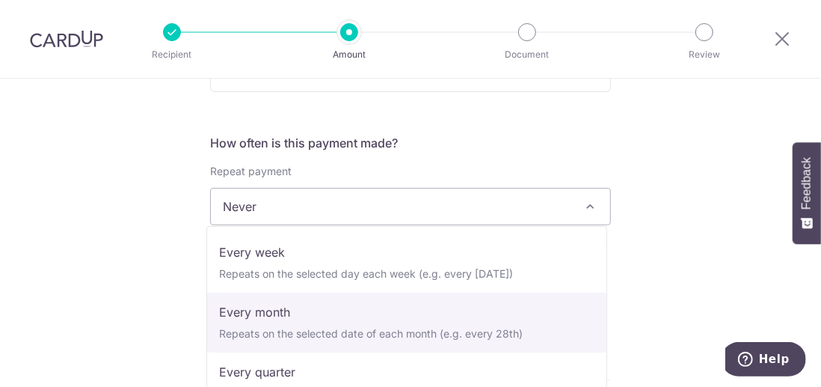
select select "3"
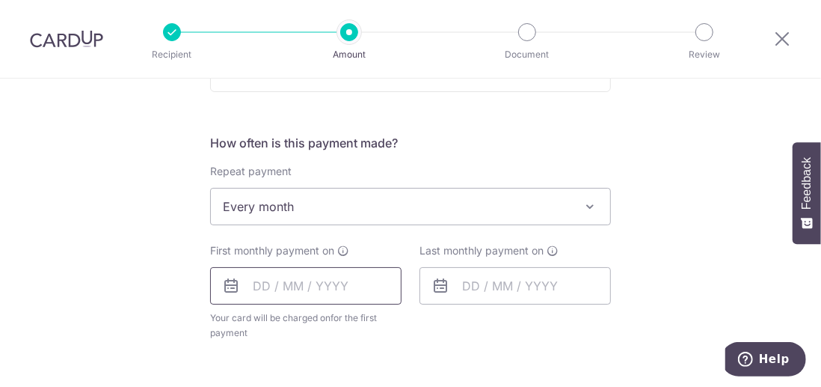
click at [305, 284] on input "text" at bounding box center [305, 285] width 191 height 37
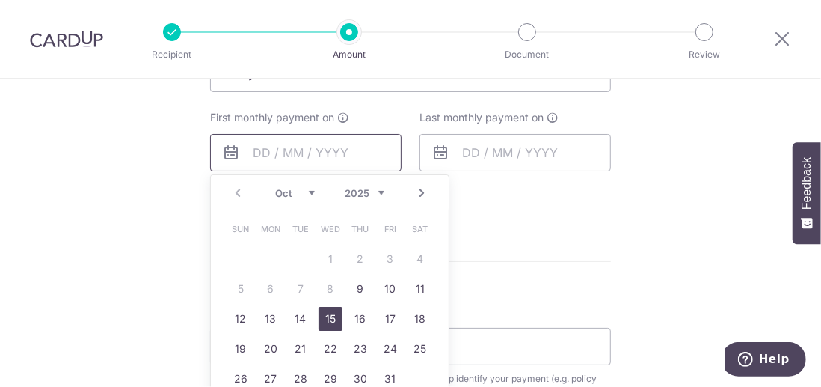
scroll to position [673, 0]
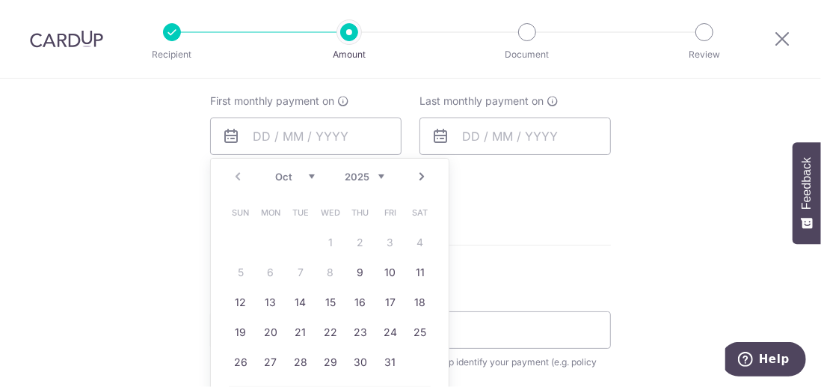
click at [309, 174] on select "Oct Nov Dec" at bounding box center [295, 177] width 40 height 12
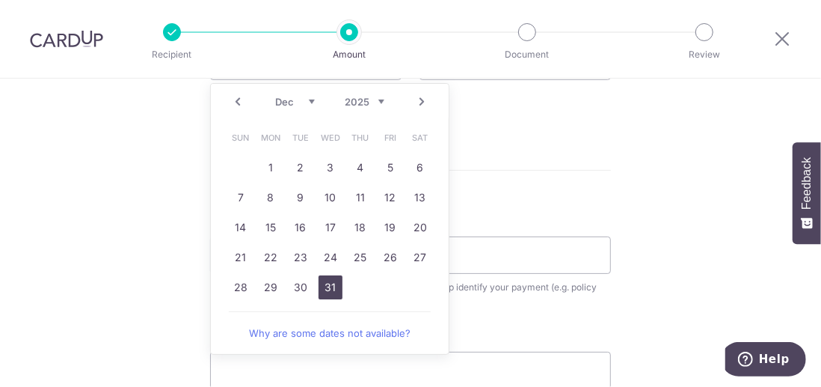
click at [329, 285] on link "31" at bounding box center [331, 287] width 24 height 24
type input "31/12/2025"
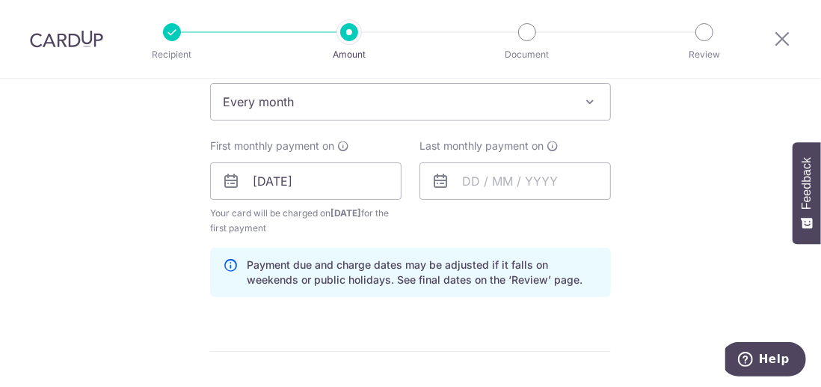
scroll to position [598, 0]
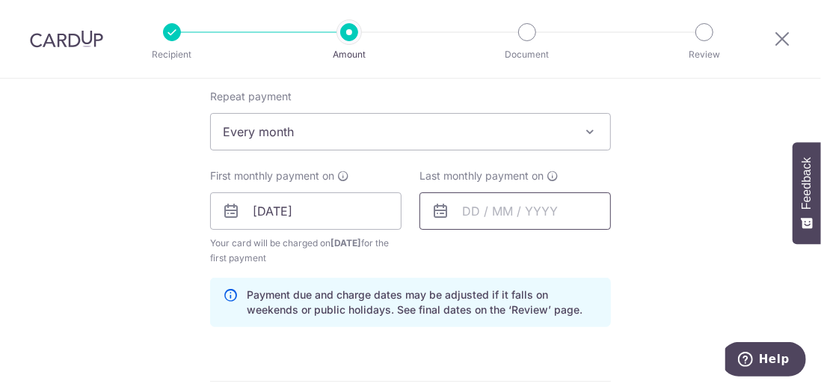
click at [546, 201] on input "text" at bounding box center [515, 210] width 191 height 37
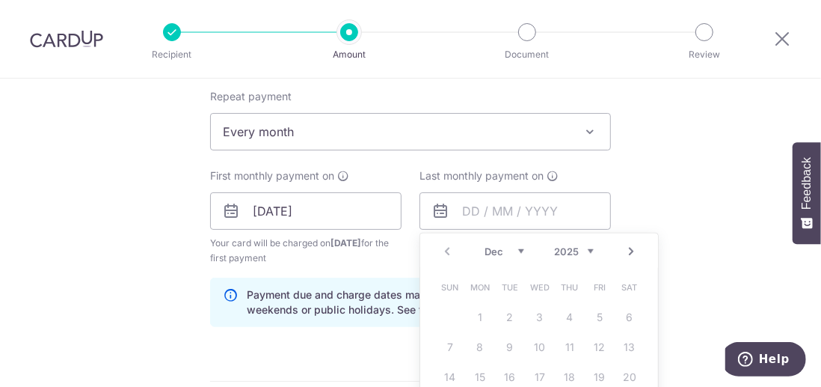
click at [518, 248] on select "Dec" at bounding box center [505, 251] width 40 height 12
click at [586, 250] on select "2025 2026 2027 2028 2029 2030 2031 2032 2033 2034 2035" at bounding box center [574, 251] width 40 height 12
click at [518, 248] on select "Jan Feb Mar Apr May Jun Jul Aug Sep Oct Nov Dec" at bounding box center [505, 251] width 40 height 12
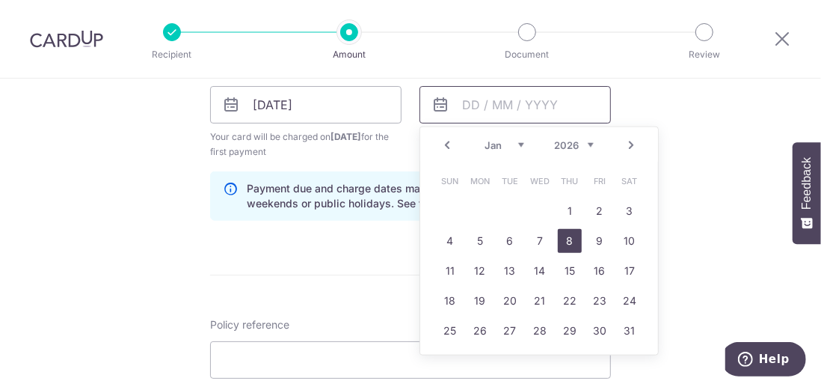
scroll to position [748, 0]
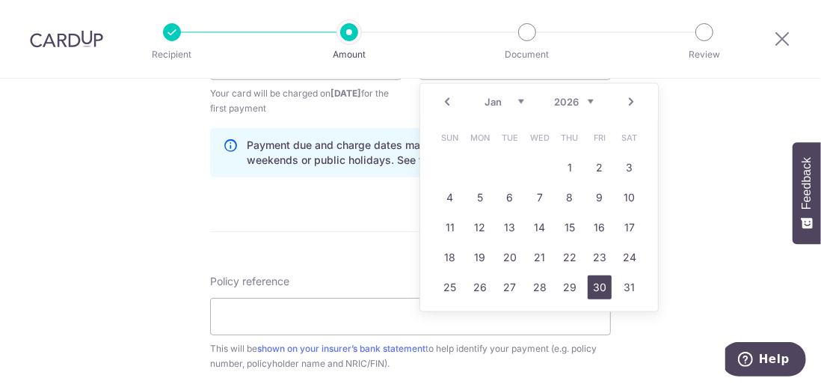
click at [597, 285] on link "30" at bounding box center [600, 287] width 24 height 24
type input "30/01/2026"
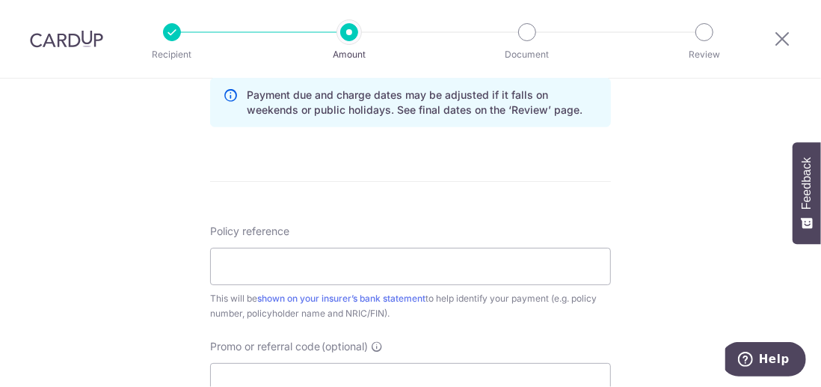
scroll to position [823, 0]
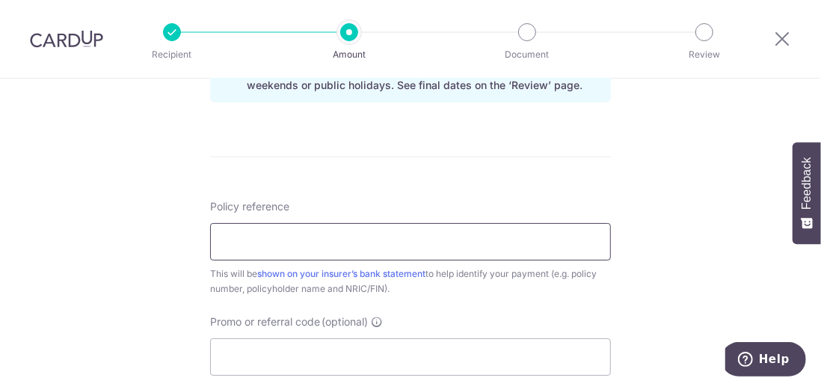
click at [258, 235] on input "Policy reference" at bounding box center [410, 241] width 401 height 37
type input "U126913916 Lee Hoong Calvina Dawn"
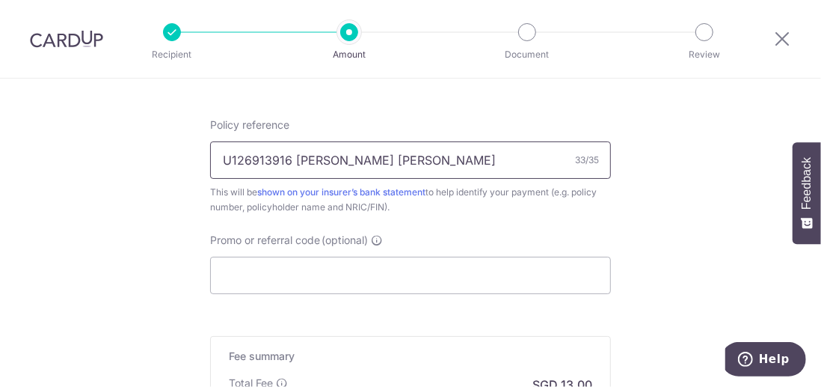
scroll to position [972, 0]
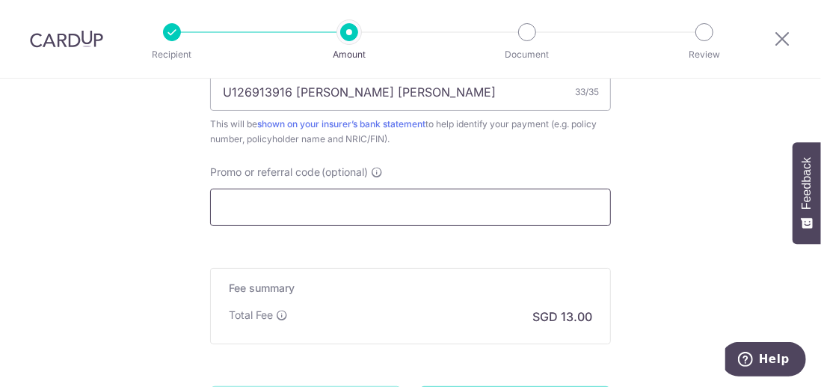
click at [240, 209] on input "Promo or referral code (optional)" at bounding box center [410, 207] width 401 height 37
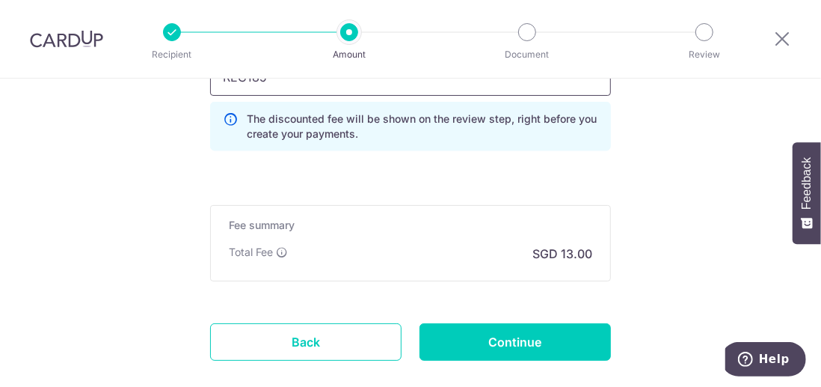
scroll to position [1122, 0]
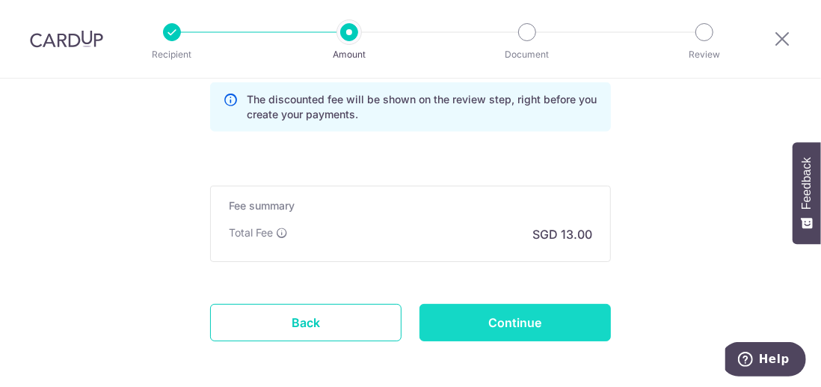
type input "REC185"
click at [513, 322] on input "Continue" at bounding box center [515, 322] width 191 height 37
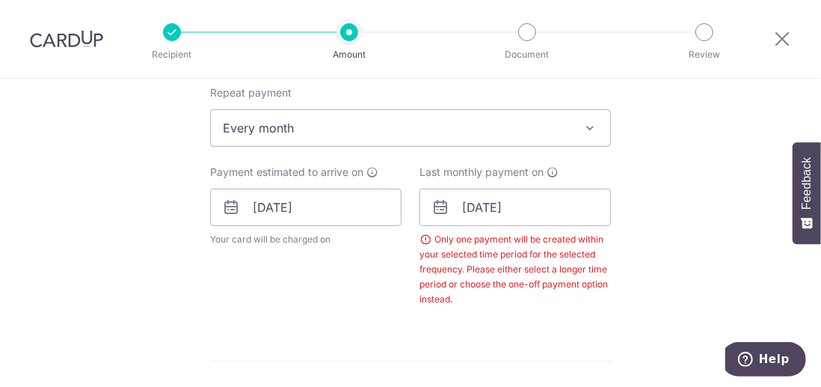
scroll to position [529, 0]
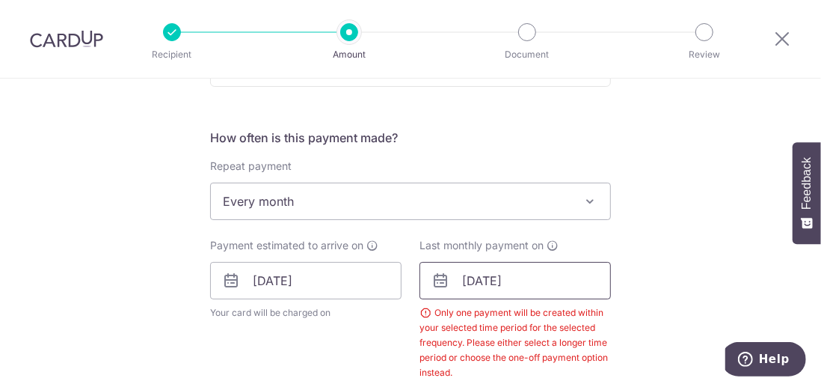
click at [527, 272] on input "[DATE]" at bounding box center [515, 280] width 191 height 37
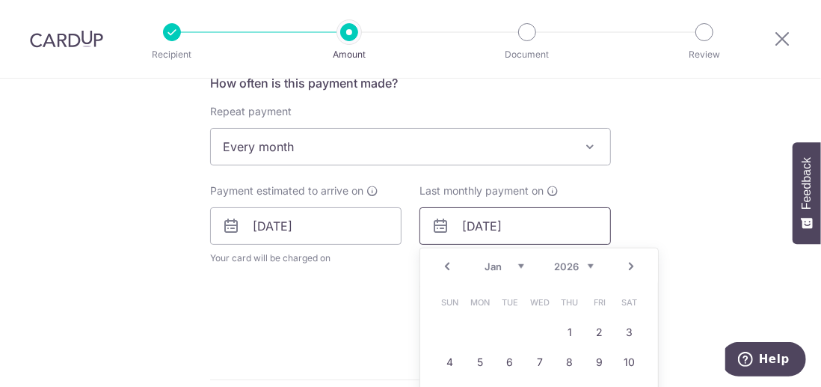
scroll to position [604, 0]
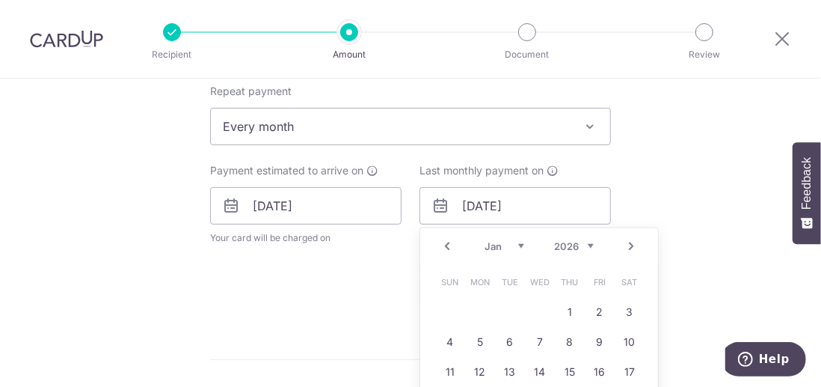
click at [516, 243] on select "Jan Feb Mar Apr May Jun [DATE] Aug Sep Oct Nov Dec" at bounding box center [505, 246] width 40 height 12
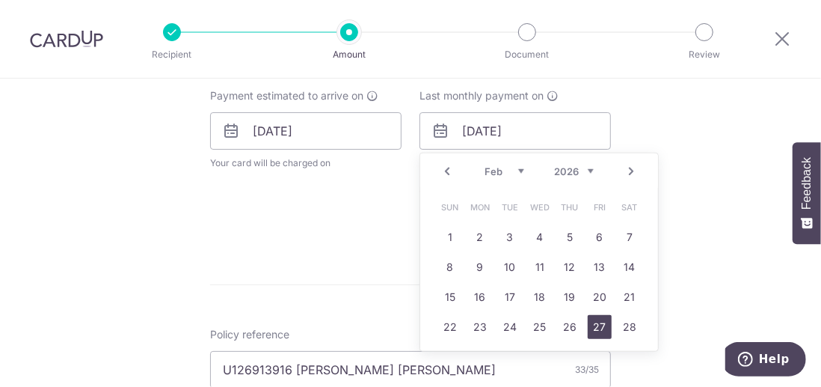
click at [598, 323] on link "27" at bounding box center [600, 327] width 24 height 24
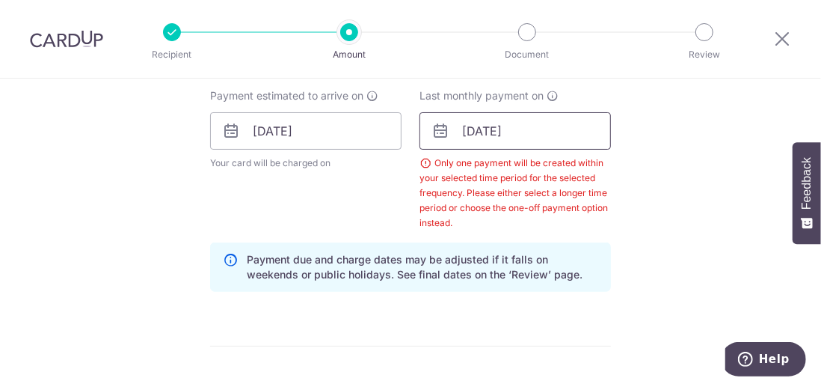
click at [540, 129] on input "[DATE]" at bounding box center [515, 130] width 191 height 37
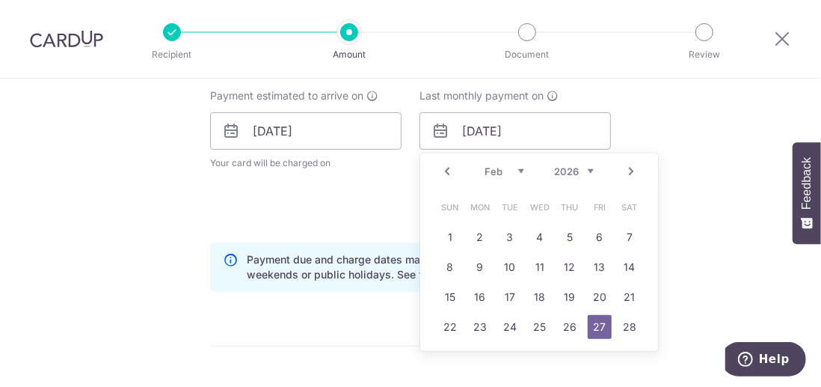
click at [516, 169] on select "Jan Feb Mar Apr May Jun [DATE] Aug Sep Oct Nov Dec" at bounding box center [505, 171] width 40 height 12
click at [564, 322] on link "26" at bounding box center [570, 327] width 24 height 24
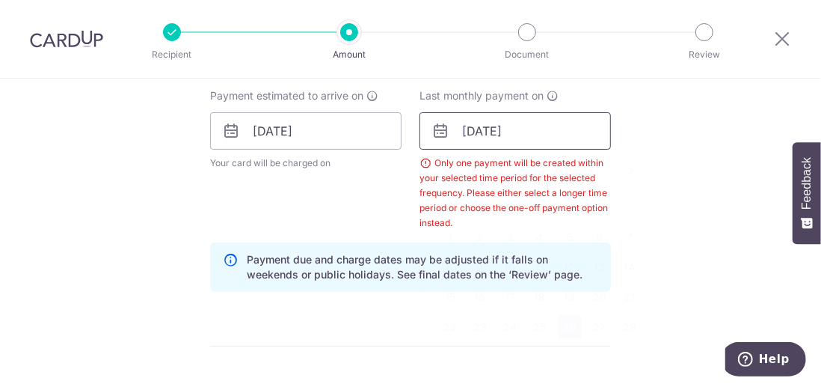
click at [534, 129] on input "[DATE]" at bounding box center [515, 130] width 191 height 37
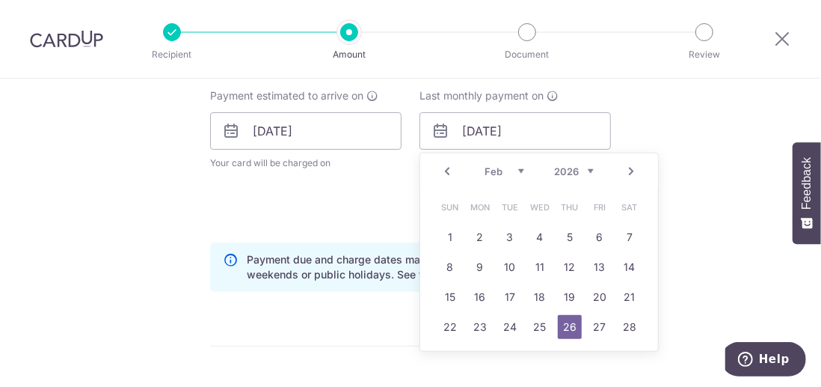
click at [518, 171] on select "Jan Feb Mar Apr May Jun [DATE] Aug Sep Oct Nov Dec" at bounding box center [505, 171] width 40 height 12
click at [594, 325] on link "27" at bounding box center [600, 327] width 24 height 24
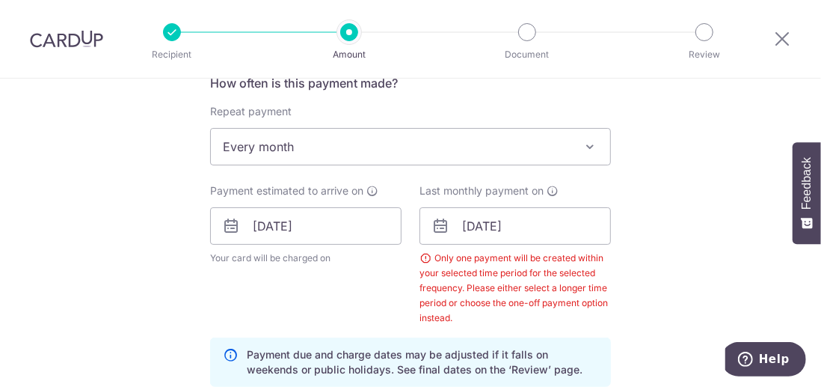
scroll to position [604, 0]
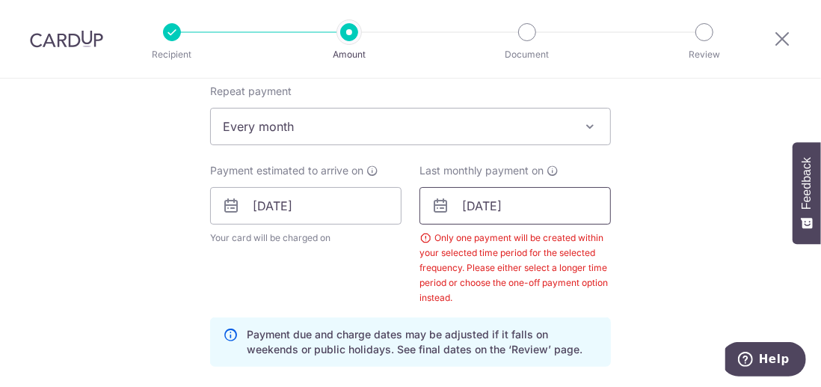
click at [536, 203] on input "[DATE]" at bounding box center [515, 205] width 191 height 37
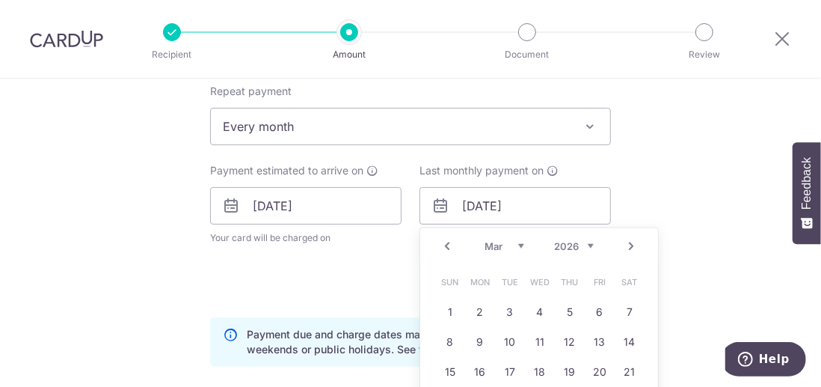
click at [518, 243] on select "Jan Feb Mar Apr May Jun [DATE] Aug Sep Oct Nov Dec" at bounding box center [505, 246] width 40 height 12
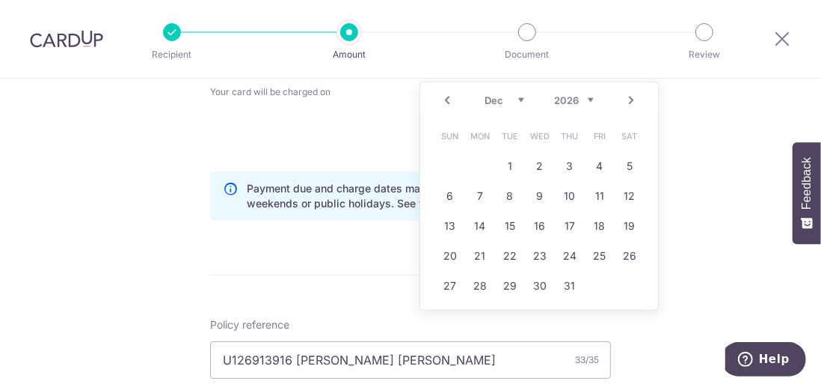
scroll to position [753, 0]
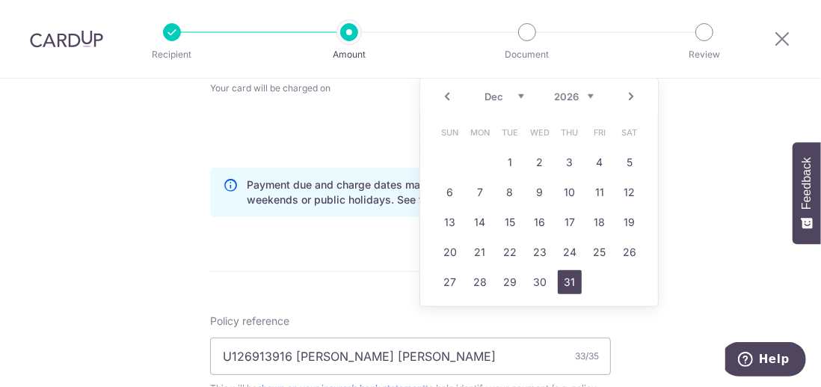
click at [561, 280] on link "31" at bounding box center [570, 282] width 24 height 24
type input "[DATE]"
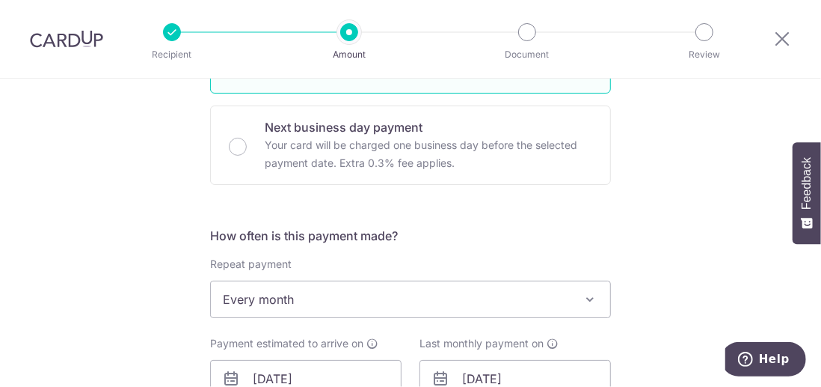
scroll to position [449, 0]
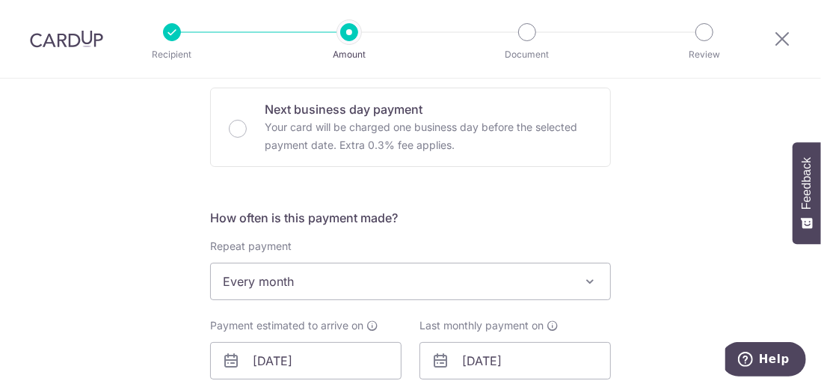
click at [586, 278] on span at bounding box center [590, 281] width 18 height 18
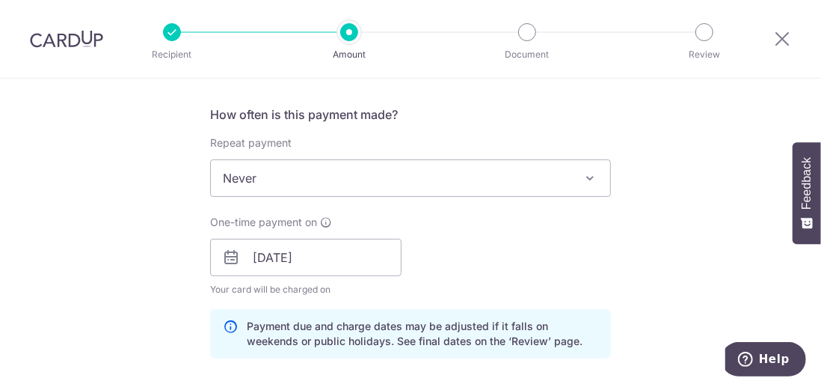
scroll to position [524, 0]
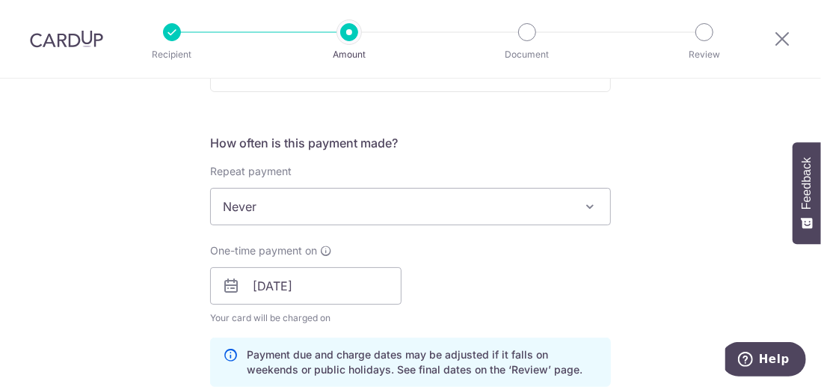
click at [587, 205] on span at bounding box center [590, 206] width 18 height 18
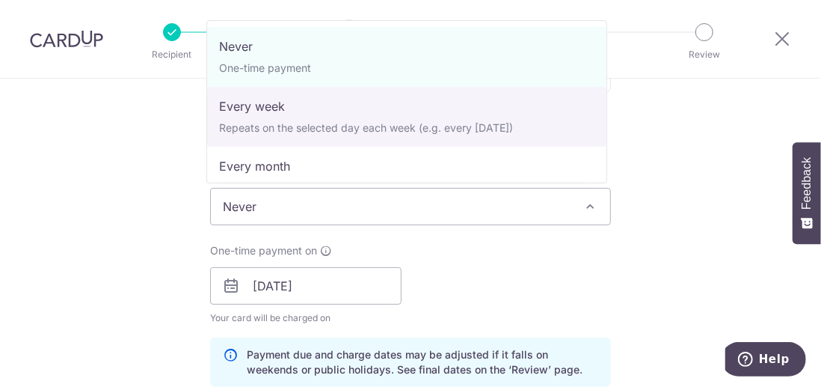
select select "2"
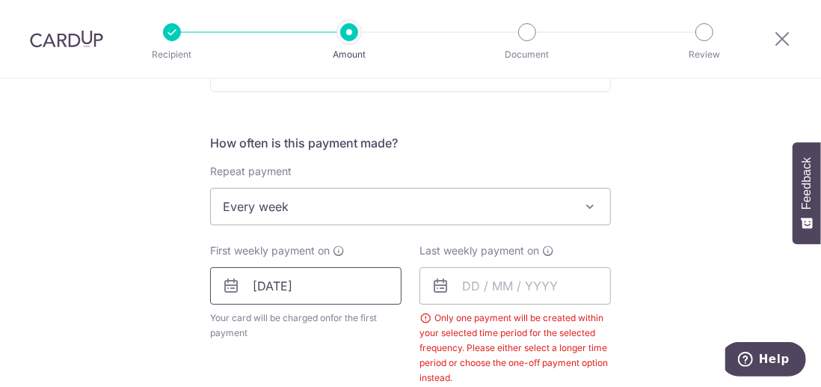
click at [328, 284] on input "[DATE]" at bounding box center [305, 285] width 191 height 37
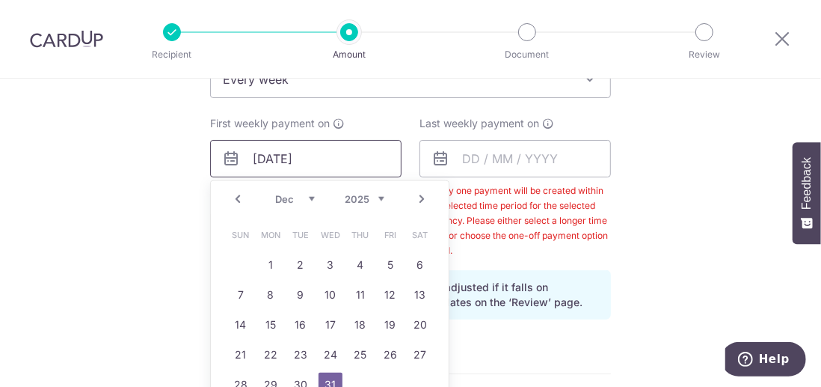
scroll to position [673, 0]
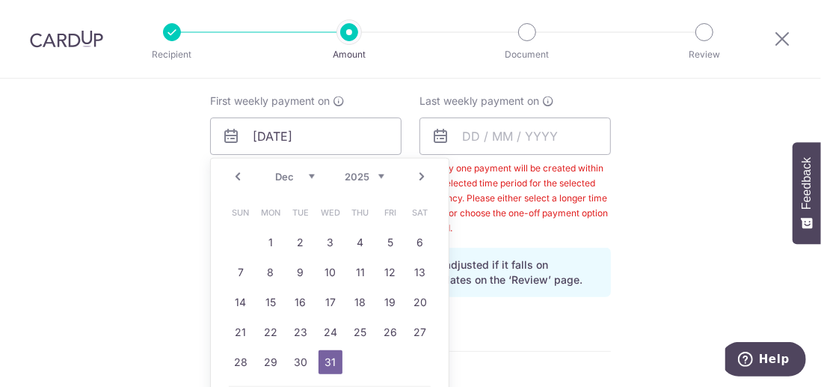
click at [308, 173] on select "Oct Nov Dec" at bounding box center [295, 177] width 40 height 12
click at [386, 269] on link "7" at bounding box center [391, 272] width 24 height 24
type input "[DATE]"
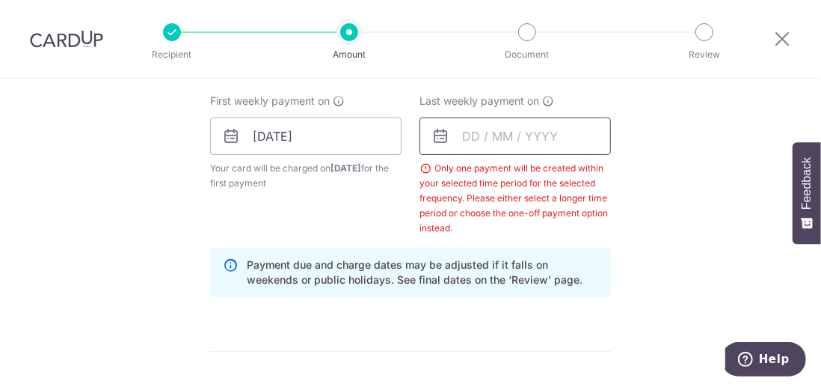
click at [540, 135] on input "text" at bounding box center [515, 135] width 191 height 37
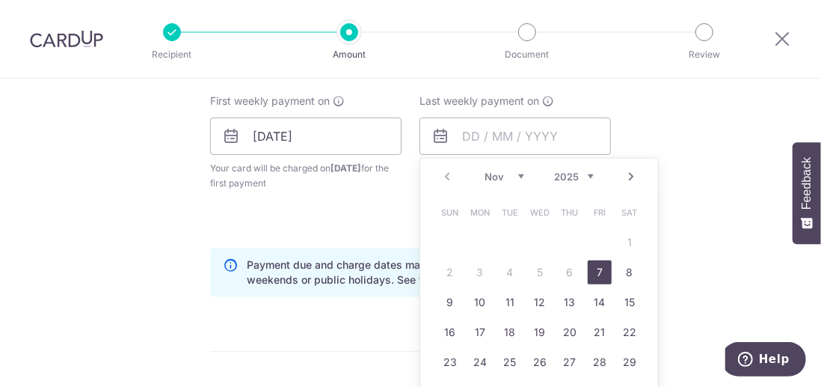
click at [516, 174] on select "Nov Dec" at bounding box center [505, 177] width 40 height 12
click at [590, 173] on select "2025 2026 2027 2028 2029 2030 2031 2032 2033 2034 2035" at bounding box center [574, 177] width 40 height 12
click at [515, 174] on select "Jan Feb Mar Apr May Jun [DATE] Aug Sep Oct Nov Dec" at bounding box center [505, 177] width 40 height 12
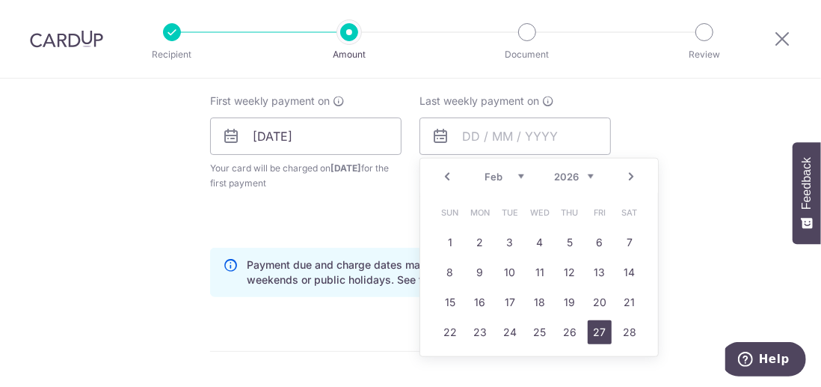
click at [595, 331] on link "27" at bounding box center [600, 332] width 24 height 24
type input "[DATE]"
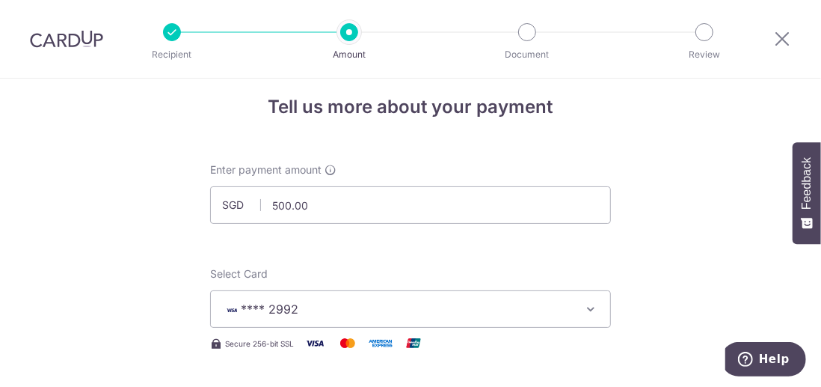
scroll to position [0, 0]
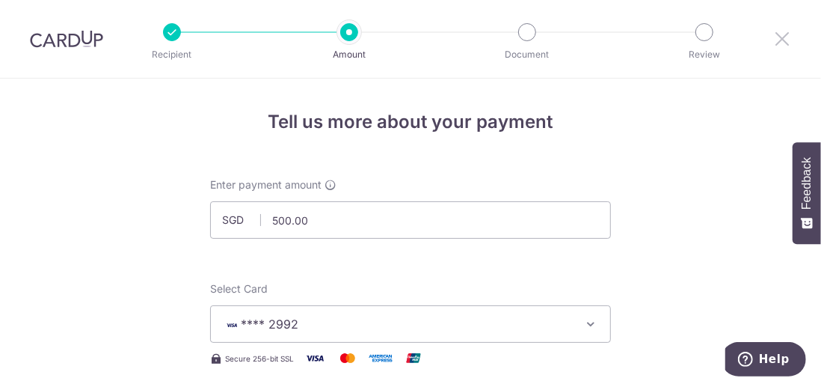
drag, startPoint x: 779, startPoint y: 37, endPoint x: 480, endPoint y: 64, distance: 300.4
click at [779, 37] on icon at bounding box center [782, 38] width 18 height 19
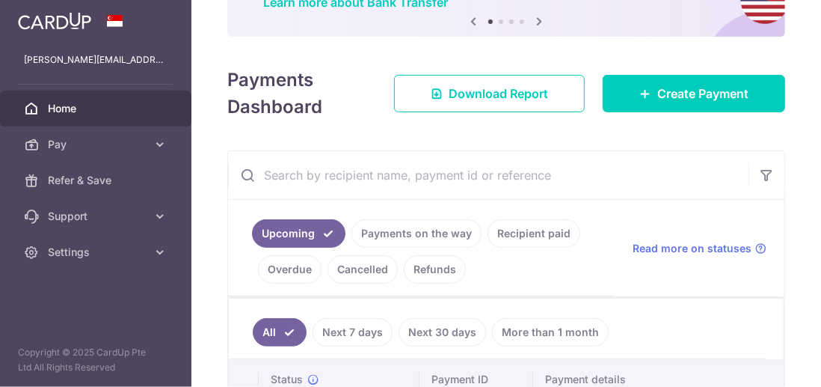
scroll to position [150, 0]
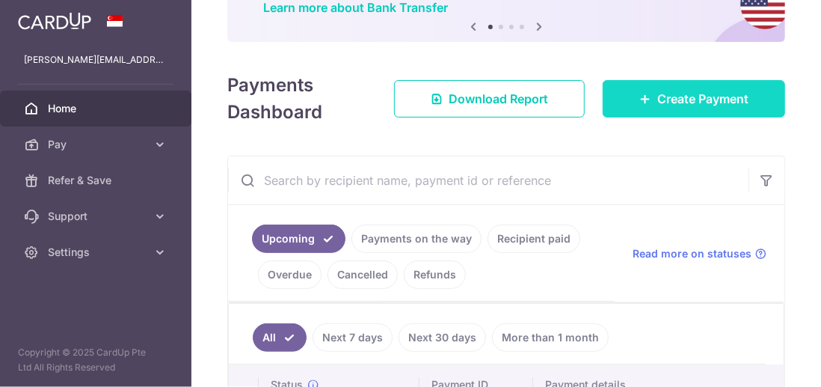
click at [706, 99] on span "Create Payment" at bounding box center [703, 99] width 91 height 18
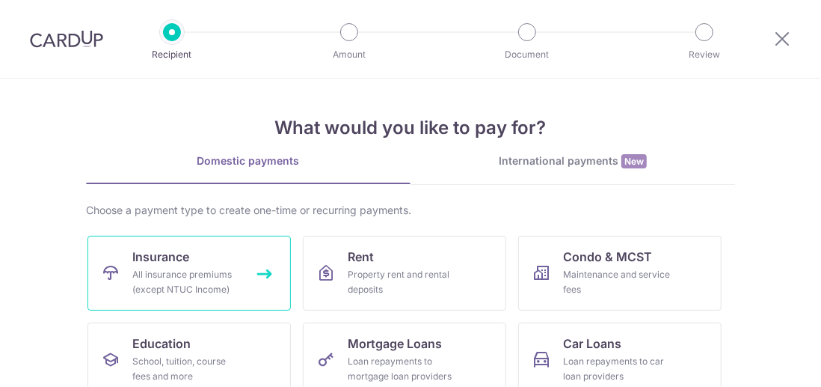
click at [155, 272] on div "All insurance premiums (except NTUC Income)" at bounding box center [186, 282] width 108 height 30
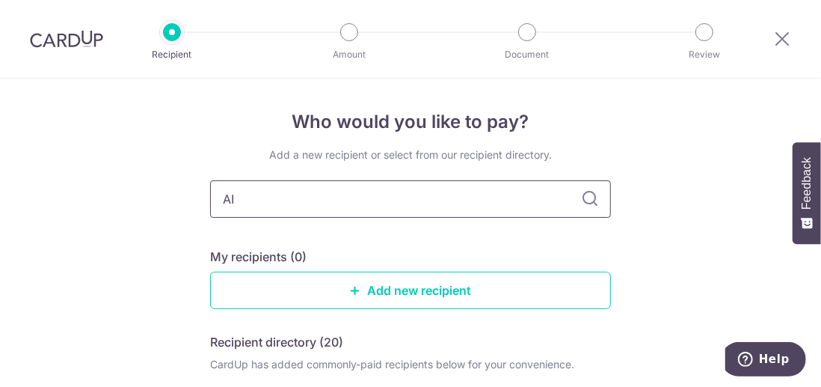
type input "AIA"
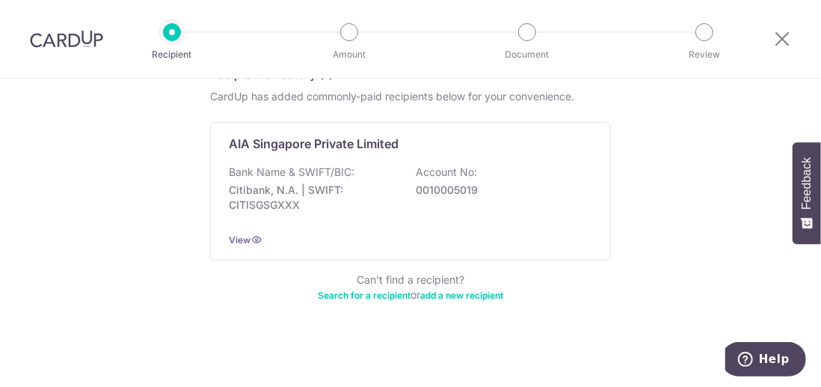
scroll to position [269, 0]
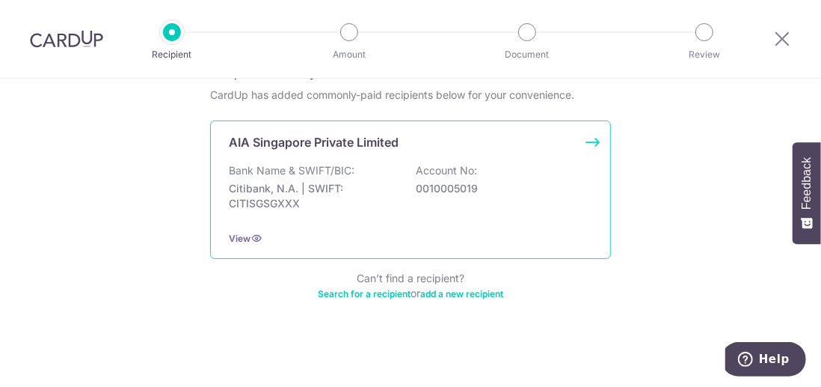
click at [452, 186] on p "0010005019" at bounding box center [500, 188] width 168 height 15
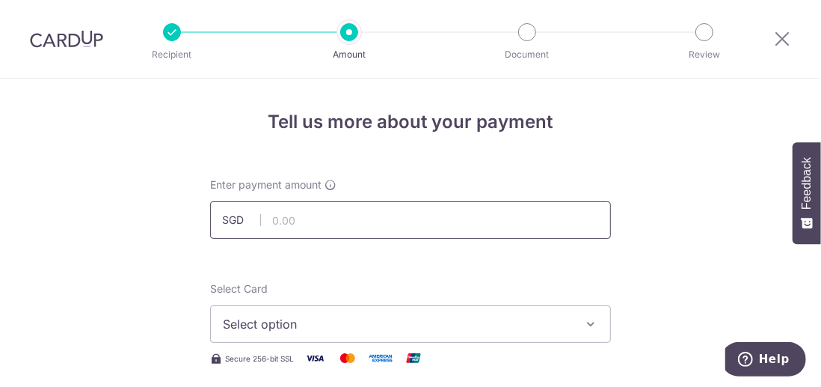
drag, startPoint x: 289, startPoint y: 220, endPoint x: 324, endPoint y: 220, distance: 35.2
click at [289, 220] on input "text" at bounding box center [410, 219] width 401 height 37
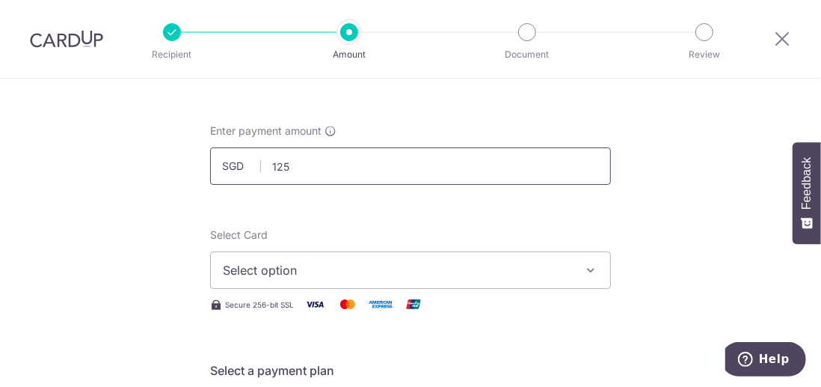
scroll to position [75, 0]
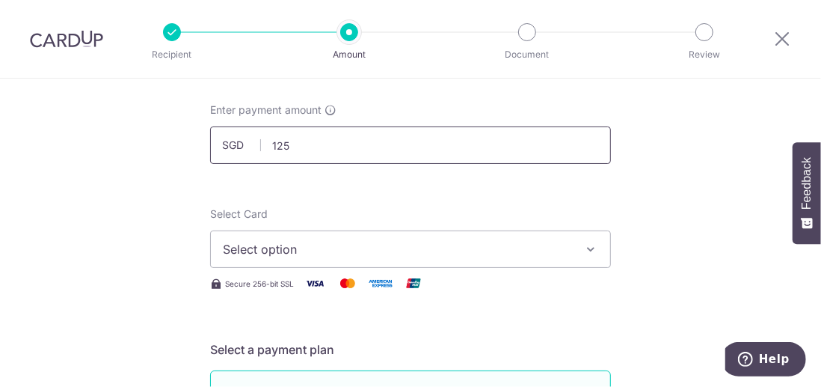
click at [438, 151] on input "125" at bounding box center [410, 144] width 401 height 37
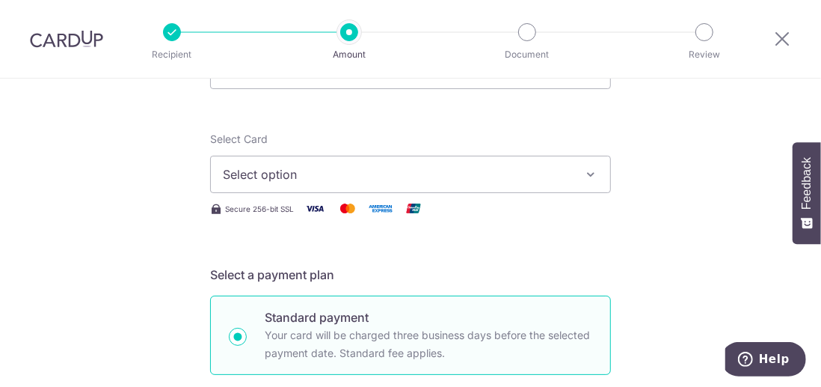
type input "125.00"
click at [589, 174] on icon "button" at bounding box center [590, 174] width 15 height 15
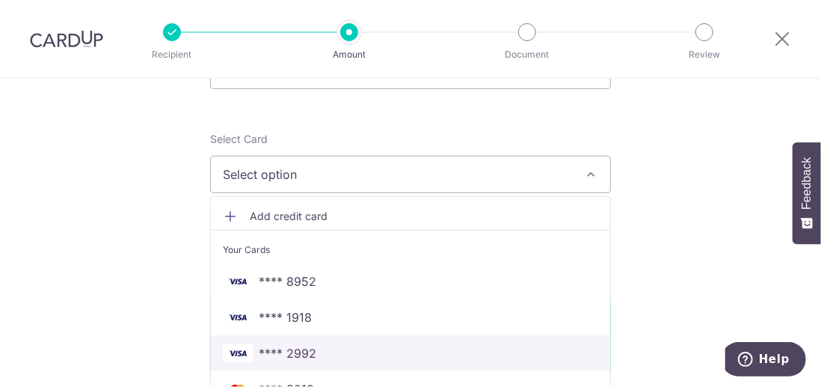
click at [316, 354] on span "**** 2992" at bounding box center [411, 353] width 376 height 18
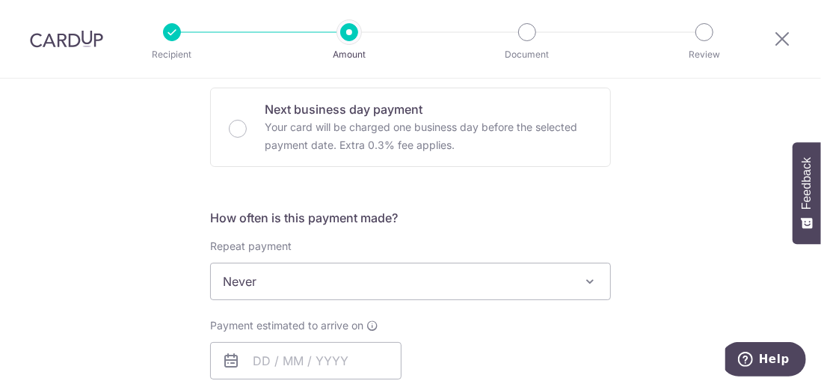
scroll to position [524, 0]
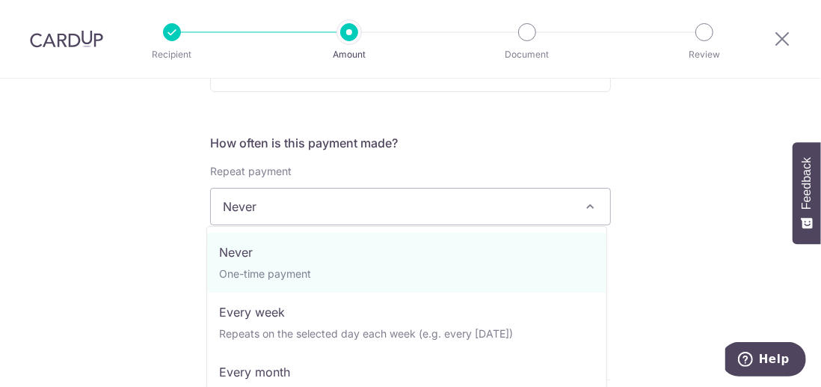
click at [588, 204] on span at bounding box center [590, 206] width 18 height 18
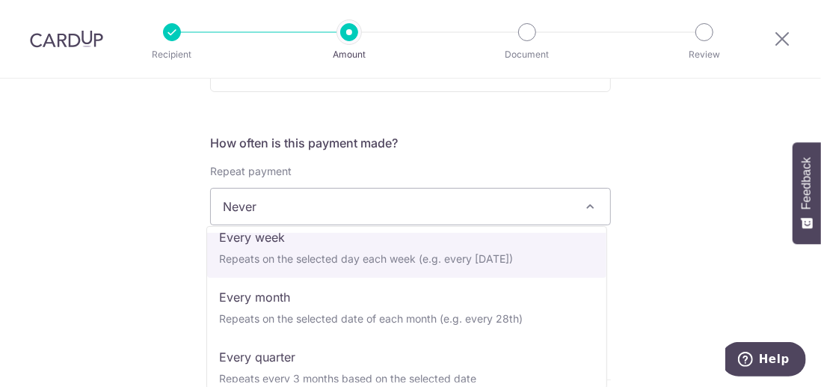
select select "2"
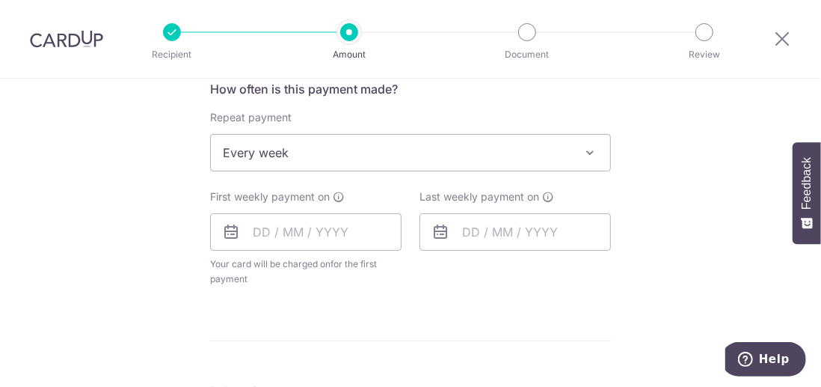
scroll to position [598, 0]
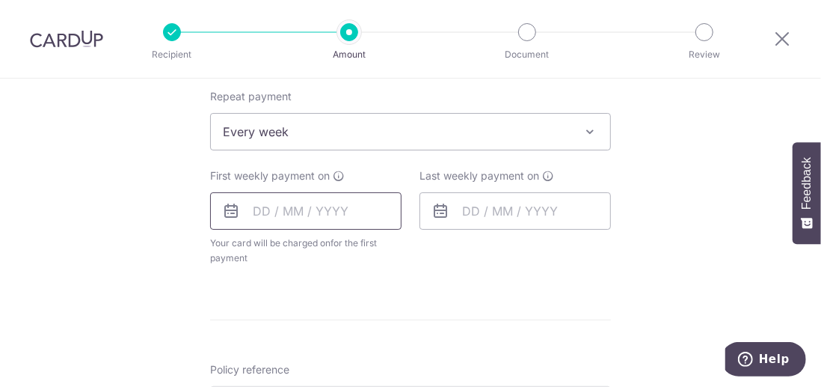
click at [340, 215] on input "text" at bounding box center [305, 210] width 191 height 37
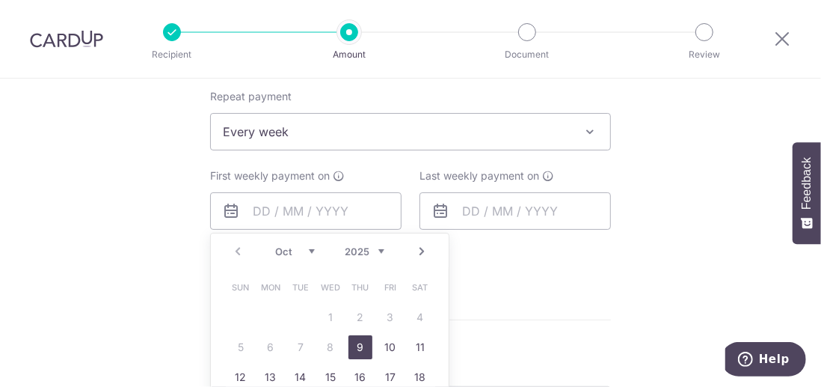
click at [308, 251] on select "Oct Nov Dec" at bounding box center [295, 251] width 40 height 12
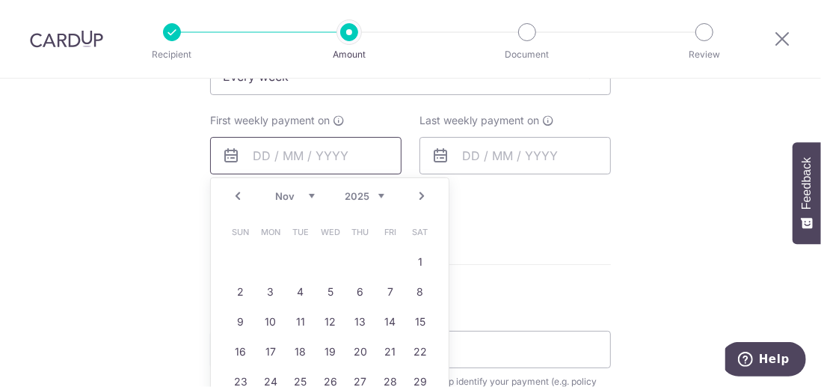
scroll to position [673, 0]
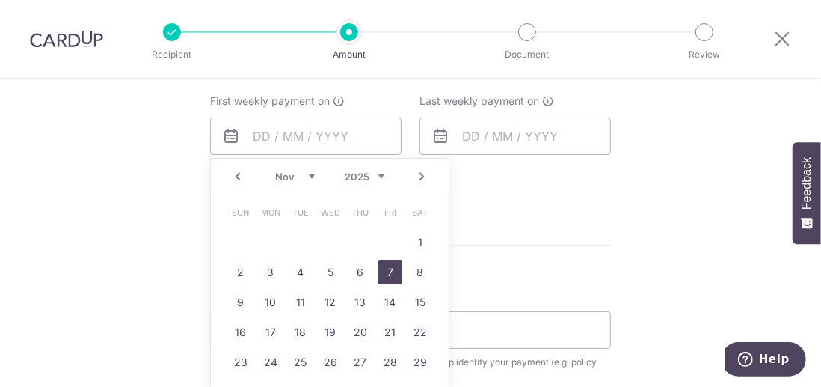
click at [387, 269] on link "7" at bounding box center [391, 272] width 24 height 24
type input "[DATE]"
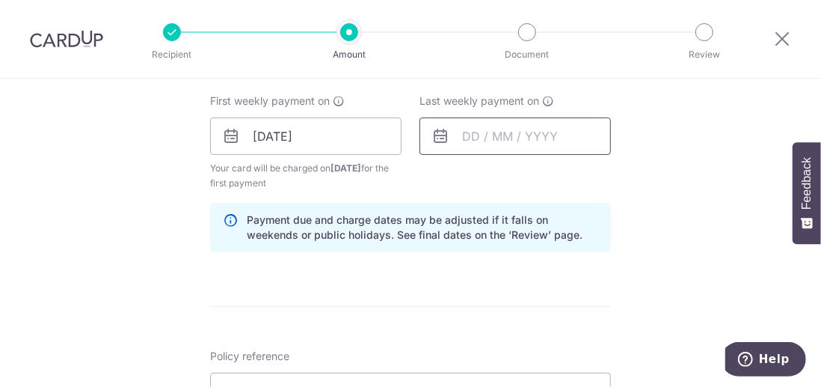
click at [528, 138] on input "text" at bounding box center [515, 135] width 191 height 37
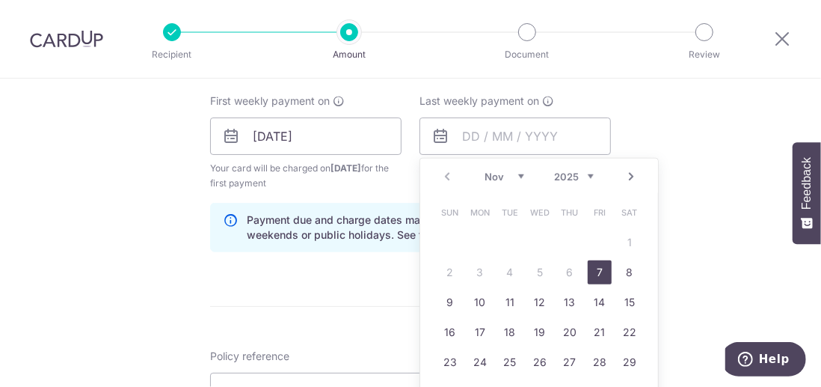
click at [588, 174] on select "2025 2026 2027 2028 2029 2030 2031 2032 2033 2034 2035" at bounding box center [574, 177] width 40 height 12
click at [515, 174] on select "Jan Feb Mar Apr May Jun Jul Aug Sep Oct Nov Dec" at bounding box center [505, 177] width 40 height 12
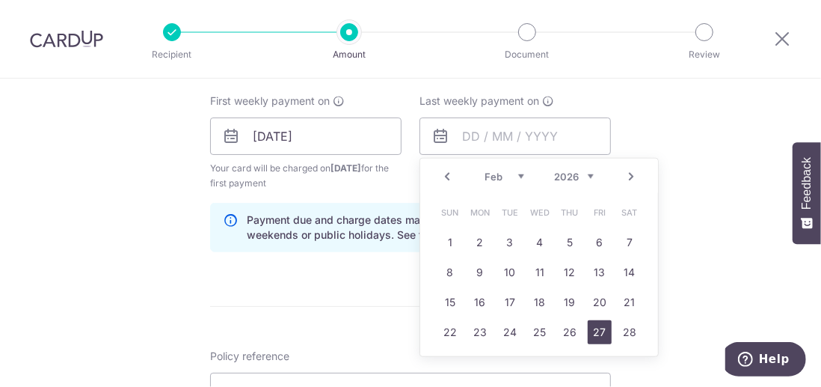
click at [598, 332] on link "27" at bounding box center [600, 332] width 24 height 24
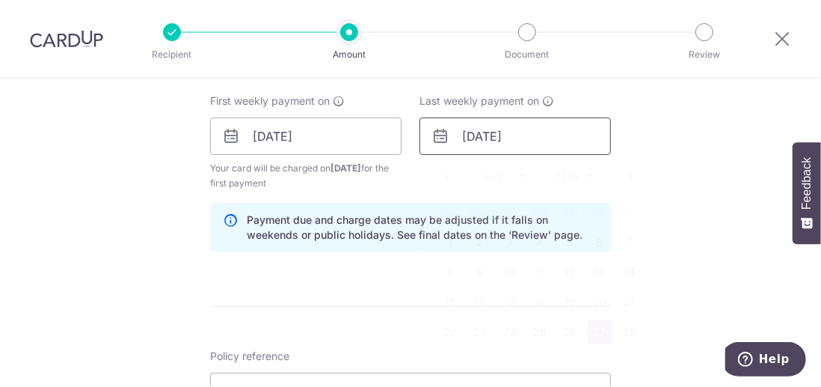
click at [530, 135] on input "27/02/2026" at bounding box center [515, 135] width 191 height 37
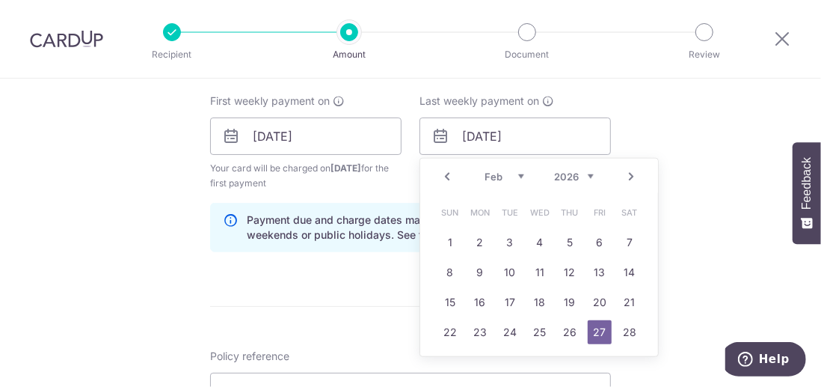
click at [517, 174] on select "Jan Feb Mar Apr May Jun Jul Aug Sep Oct Nov Dec" at bounding box center [505, 177] width 40 height 12
click at [596, 361] on link "30" at bounding box center [600, 362] width 24 height 24
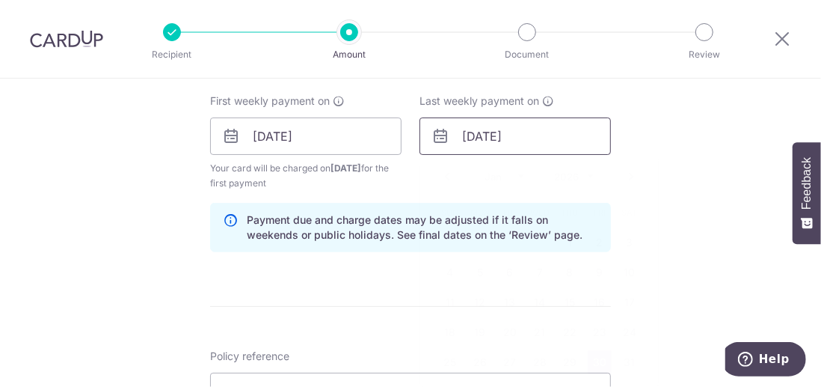
click at [536, 135] on input "[DATE]" at bounding box center [515, 135] width 191 height 37
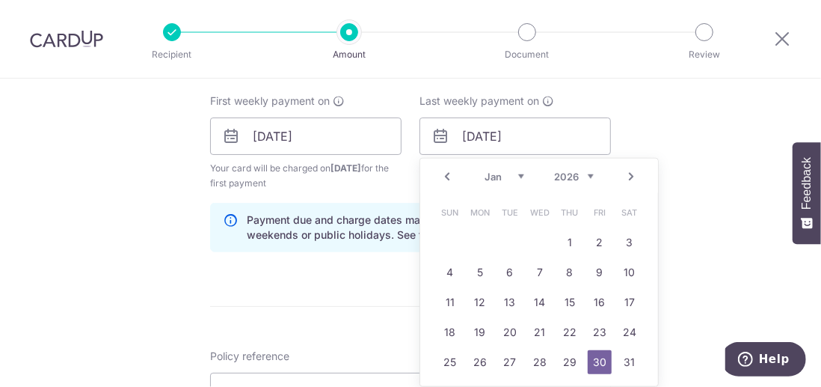
click at [515, 173] on select "Jan Feb Mar Apr May Jun Jul Aug Sep Oct Nov Dec" at bounding box center [505, 177] width 40 height 12
click at [587, 174] on select "2025 2026 2027 2028 2029 2030 2031 2032 2033 2034 2035" at bounding box center [574, 177] width 40 height 12
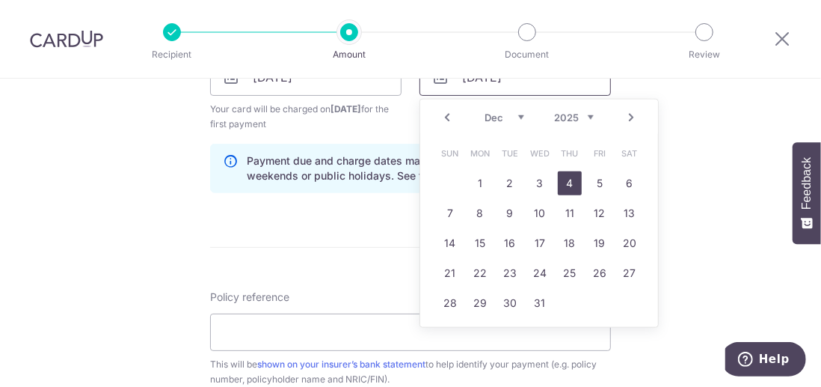
scroll to position [748, 0]
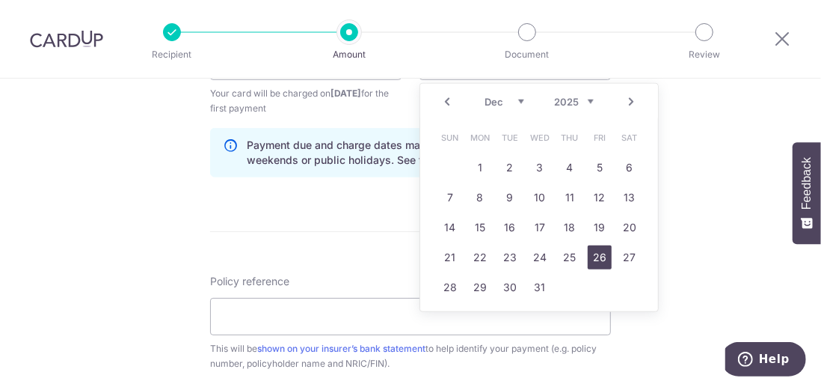
click at [598, 256] on link "26" at bounding box center [600, 257] width 24 height 24
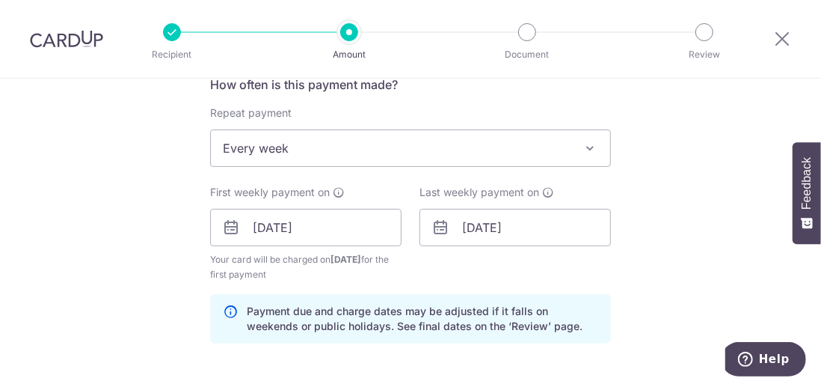
scroll to position [598, 0]
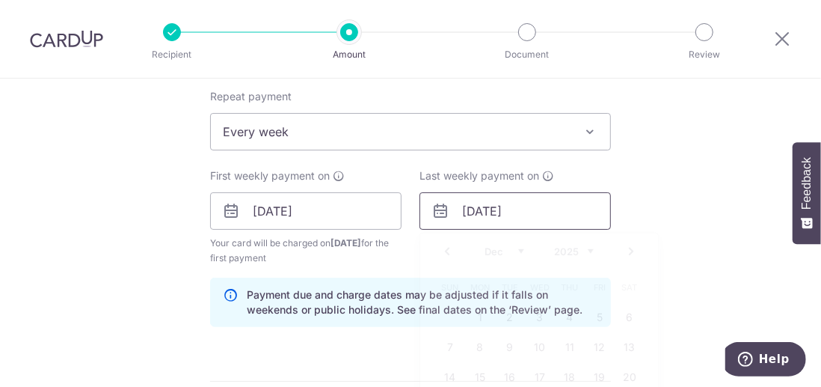
click at [533, 211] on input "[DATE]" at bounding box center [515, 210] width 191 height 37
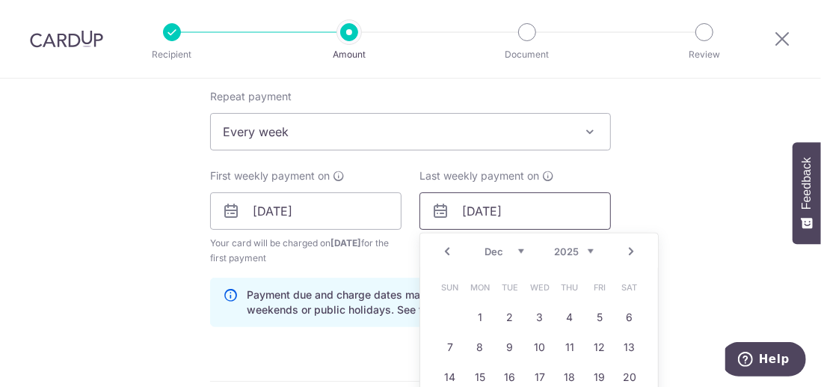
scroll to position [673, 0]
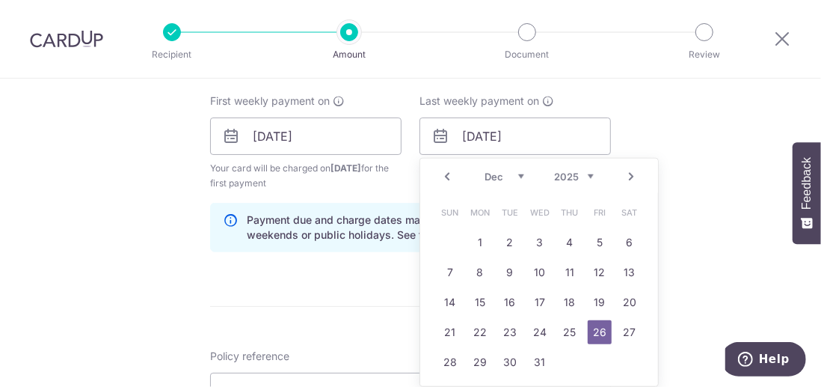
click at [515, 173] on select "Nov Dec" at bounding box center [505, 177] width 40 height 12
click at [588, 171] on select "2025 2026 2027 2028 2029 2030 2031 2032 2033 2034 2035" at bounding box center [574, 177] width 40 height 12
click at [518, 175] on select "Jan Feb Mar Apr May Jun Jul Aug Sep Oct Nov Dec" at bounding box center [505, 177] width 40 height 12
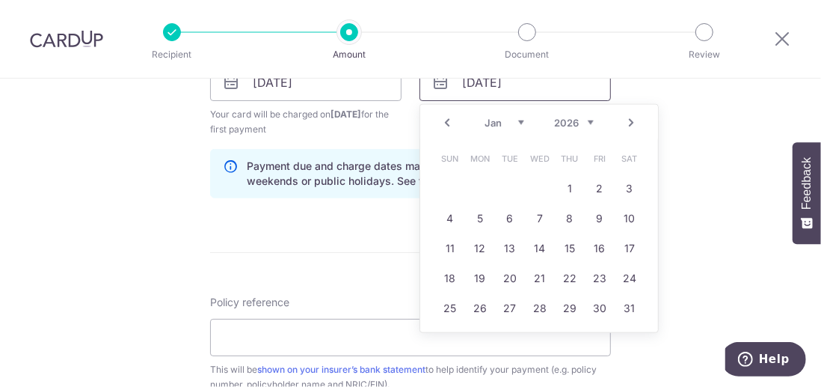
scroll to position [748, 0]
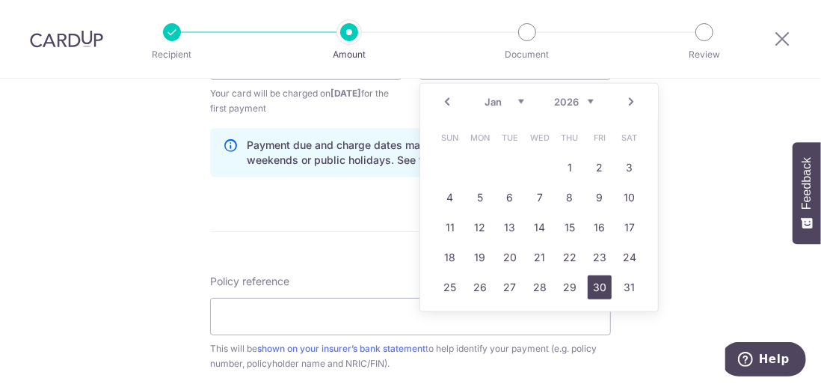
click at [596, 281] on link "30" at bounding box center [600, 287] width 24 height 24
type input "30/01/2026"
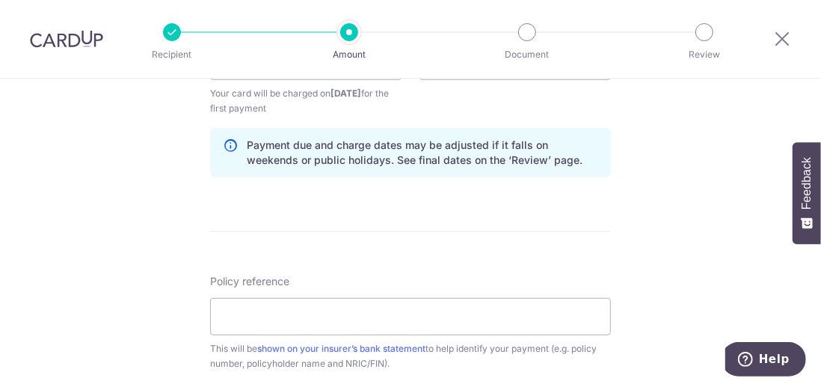
scroll to position [823, 0]
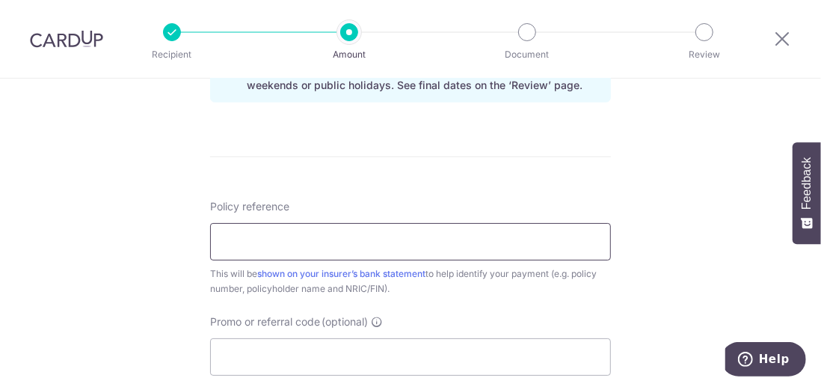
click at [234, 233] on input "Policy reference" at bounding box center [410, 241] width 401 height 37
type input "U126913916 Lee Hoong Calvina Dawn"
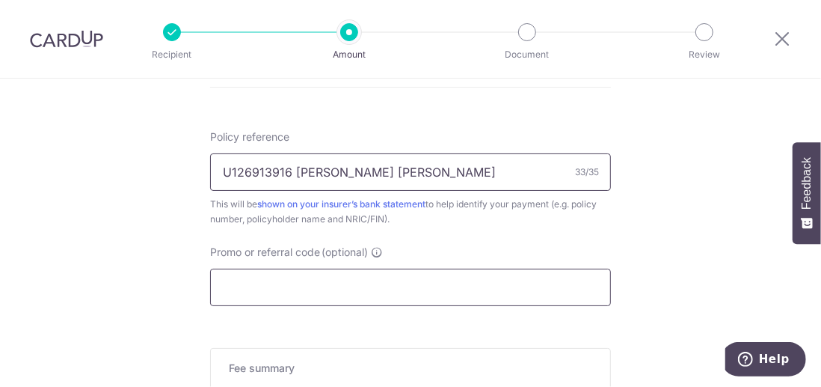
scroll to position [972, 0]
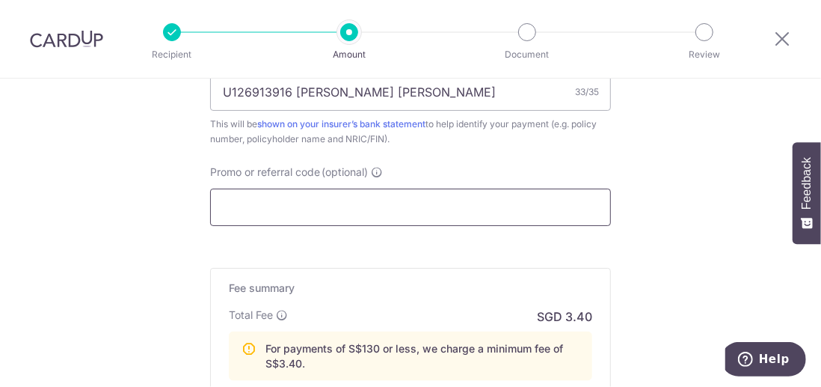
click at [256, 195] on input "Promo or referral code (optional)" at bounding box center [410, 207] width 401 height 37
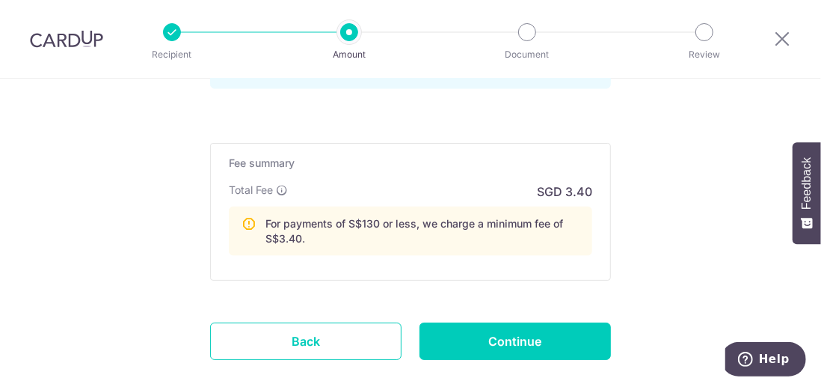
scroll to position [1197, 0]
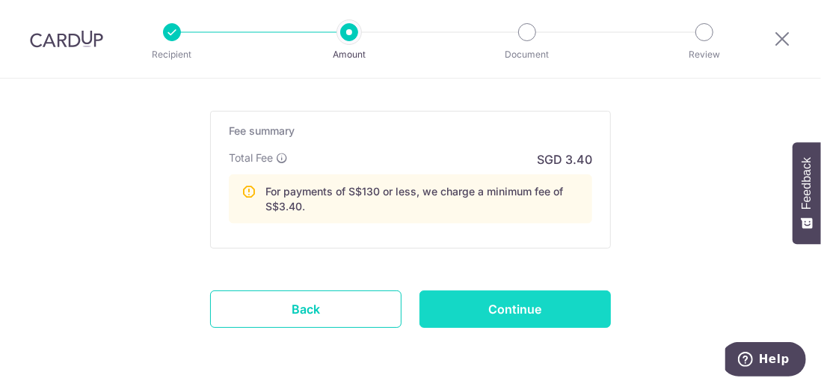
type input "REC185"
click at [518, 306] on input "Continue" at bounding box center [515, 308] width 191 height 37
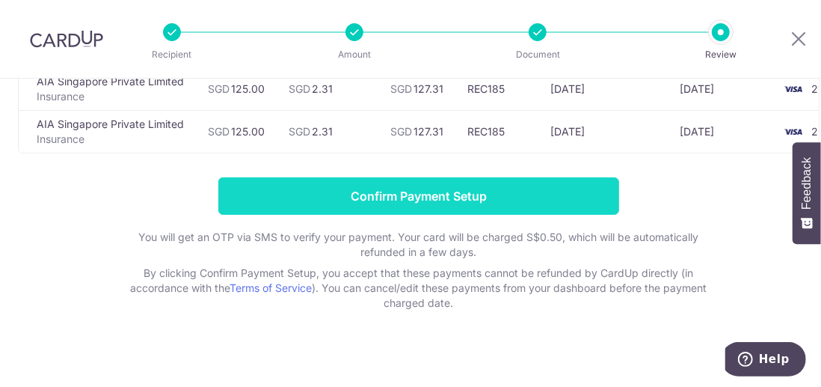
scroll to position [647, 0]
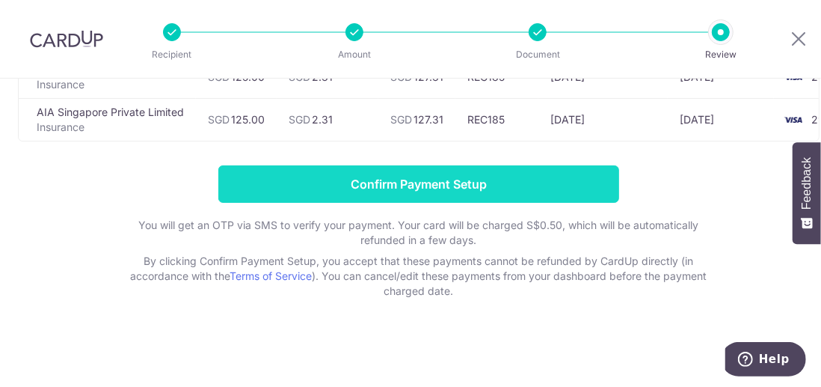
click at [420, 189] on input "Confirm Payment Setup" at bounding box center [418, 183] width 401 height 37
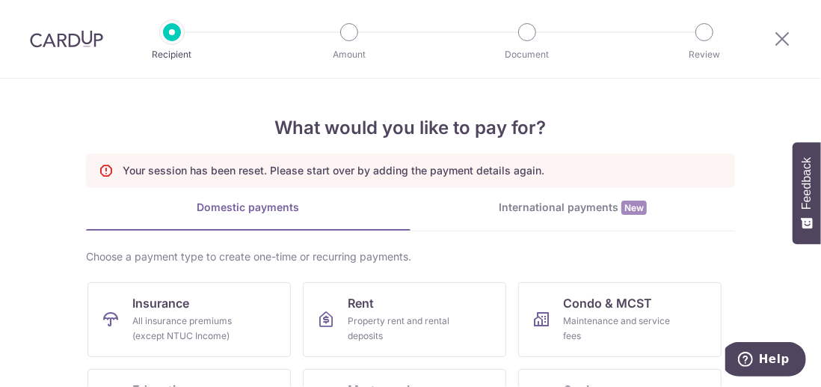
scroll to position [150, 0]
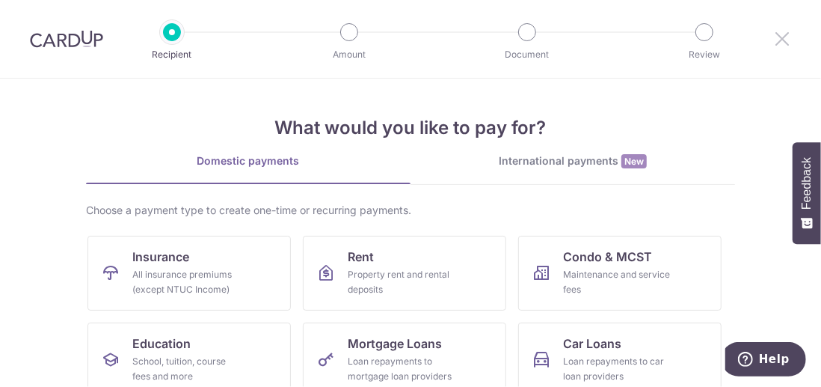
click at [783, 38] on icon at bounding box center [782, 38] width 18 height 19
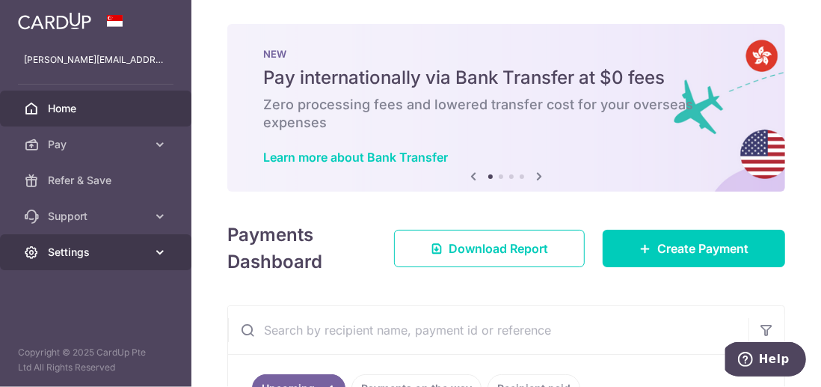
click at [159, 249] on icon at bounding box center [160, 252] width 15 height 15
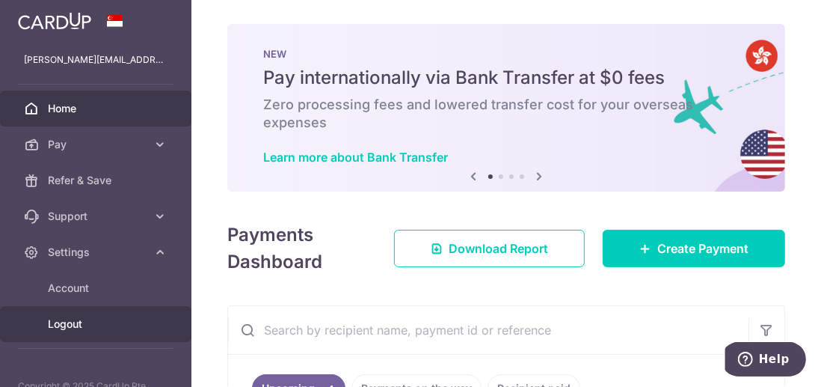
click at [87, 323] on span "Logout" at bounding box center [97, 323] width 99 height 15
